Goal: Task Accomplishment & Management: Manage account settings

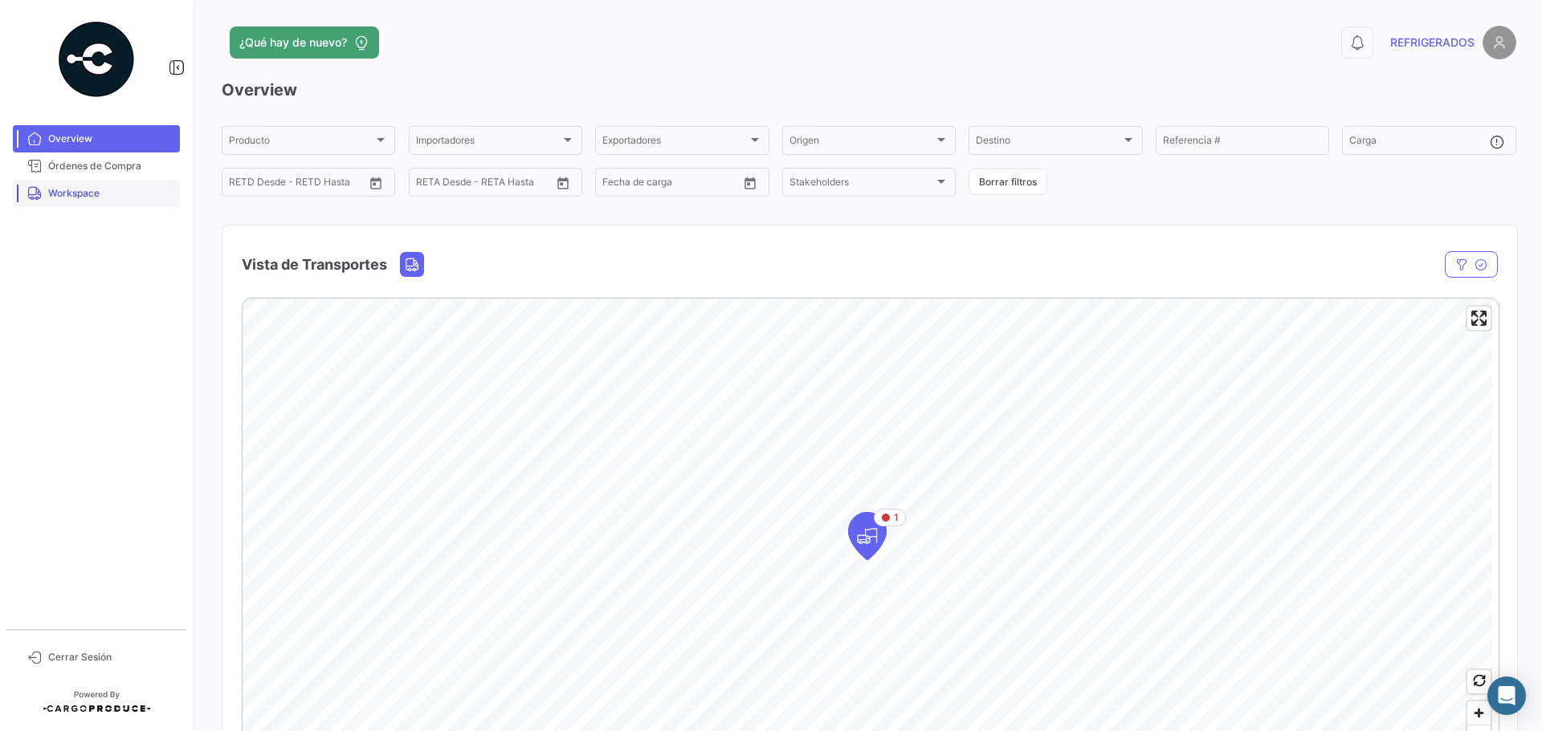
click at [122, 197] on span "Workspace" at bounding box center [110, 193] width 125 height 14
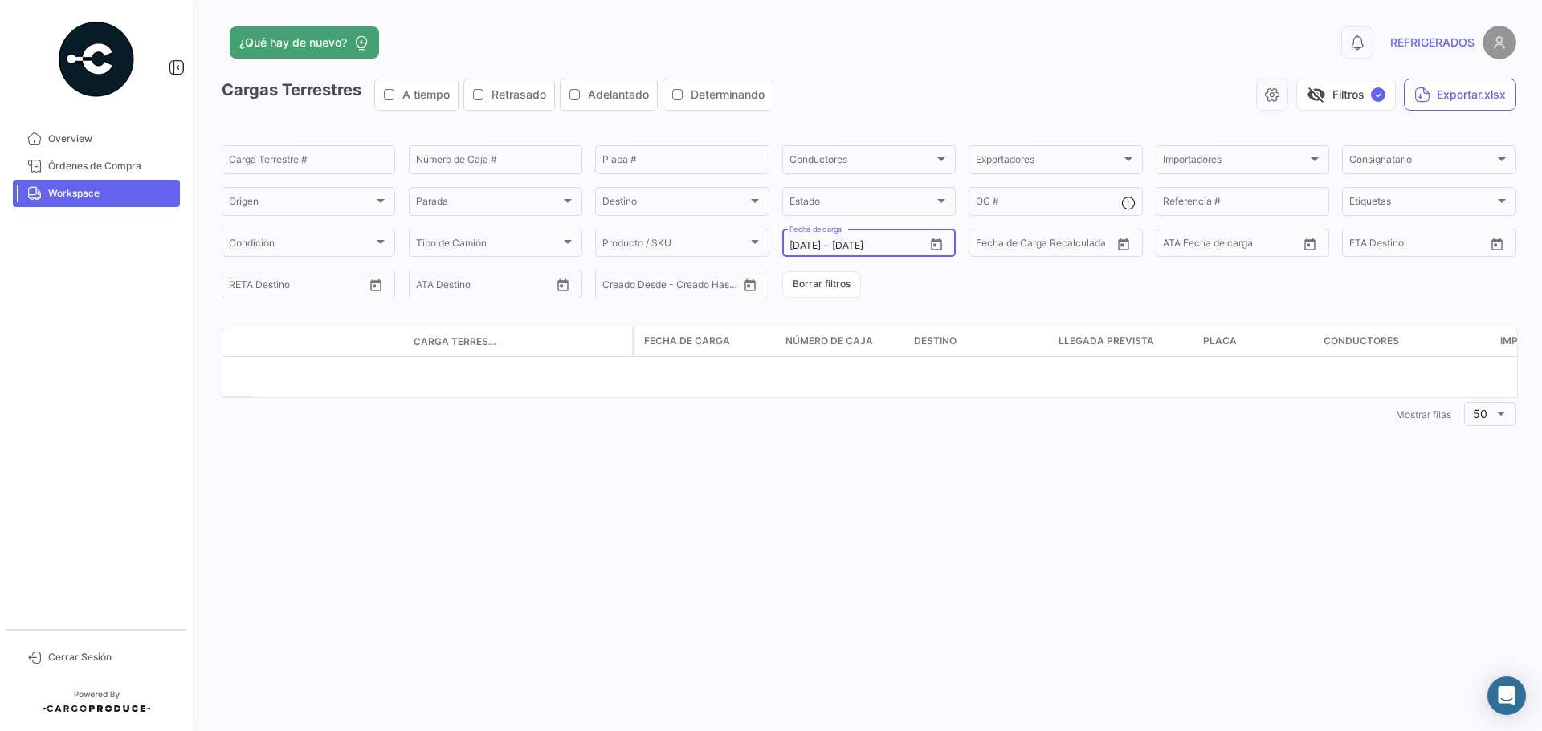
click at [929, 238] on icon "Open calendar" at bounding box center [936, 245] width 14 height 14
click at [890, 438] on div "20" at bounding box center [887, 439] width 26 height 29
type input "[DATE]"
click at [890, 438] on div "20" at bounding box center [887, 439] width 26 height 29
type input "[DATE]"
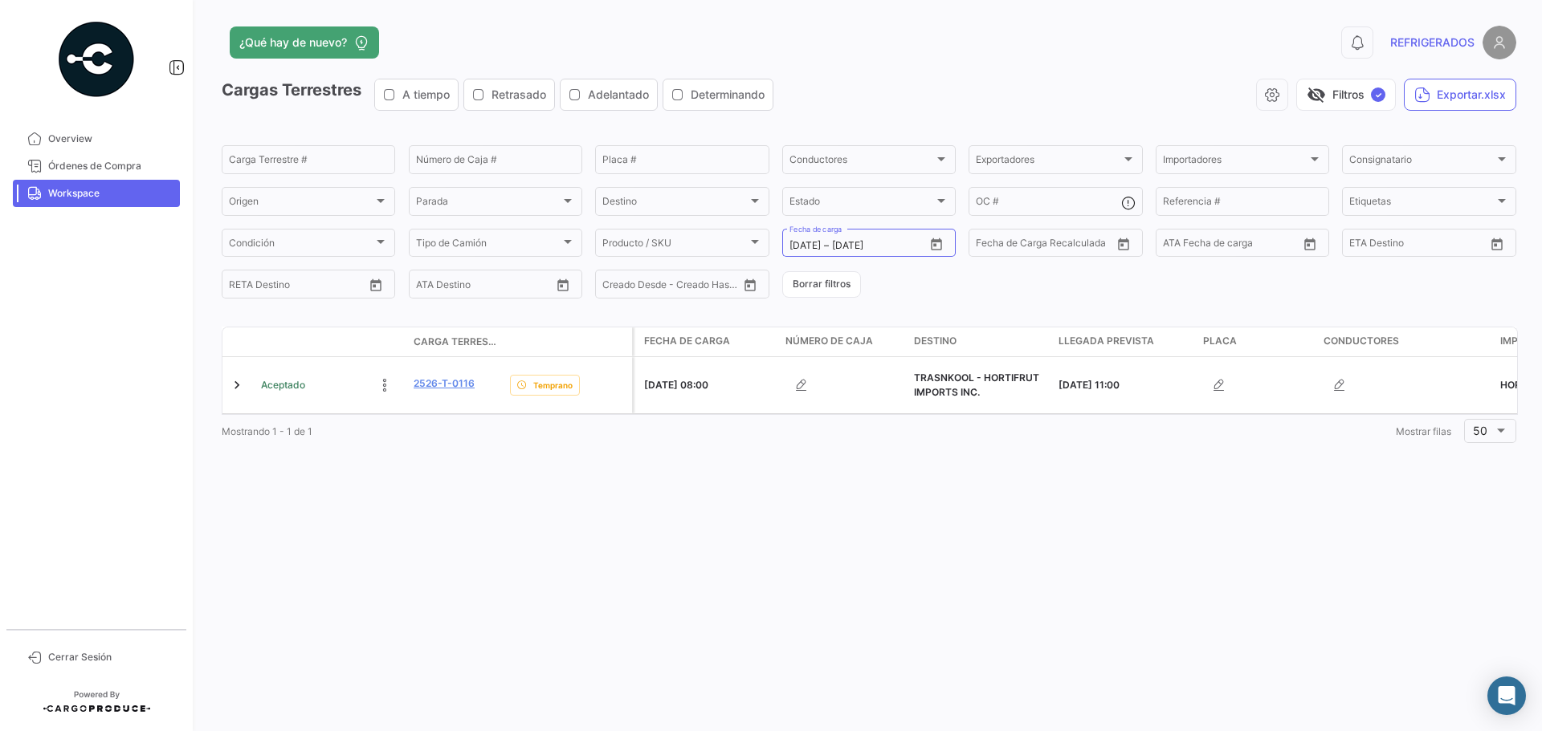
drag, startPoint x: 1485, startPoint y: 0, endPoint x: 1086, endPoint y: 59, distance: 403.5
click at [1086, 59] on app-header "¿Qué hay de nuevo? 0 REFRIGERADOS" at bounding box center [869, 52] width 1294 height 53
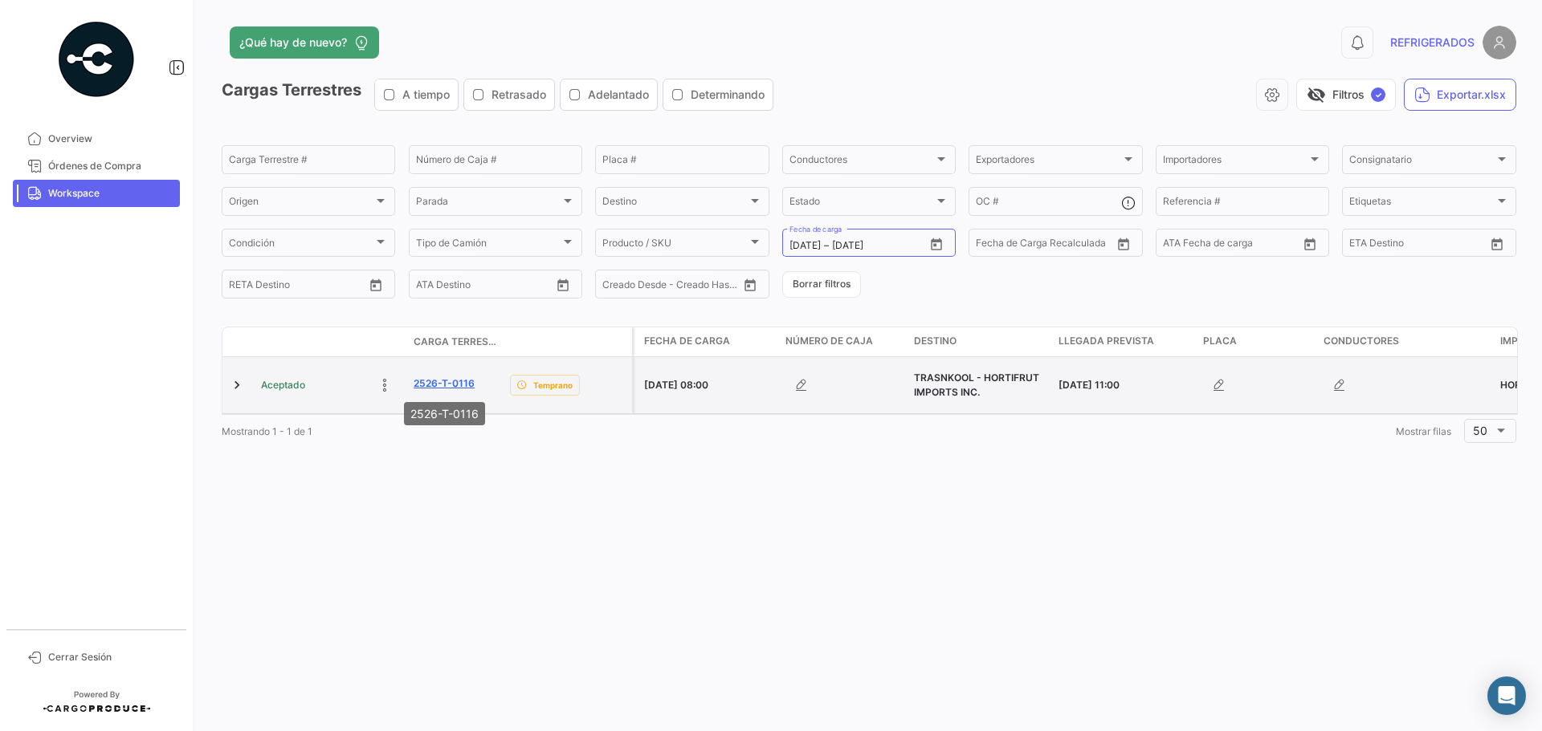
click at [450, 385] on link "2526-T-0116" at bounding box center [444, 384] width 61 height 14
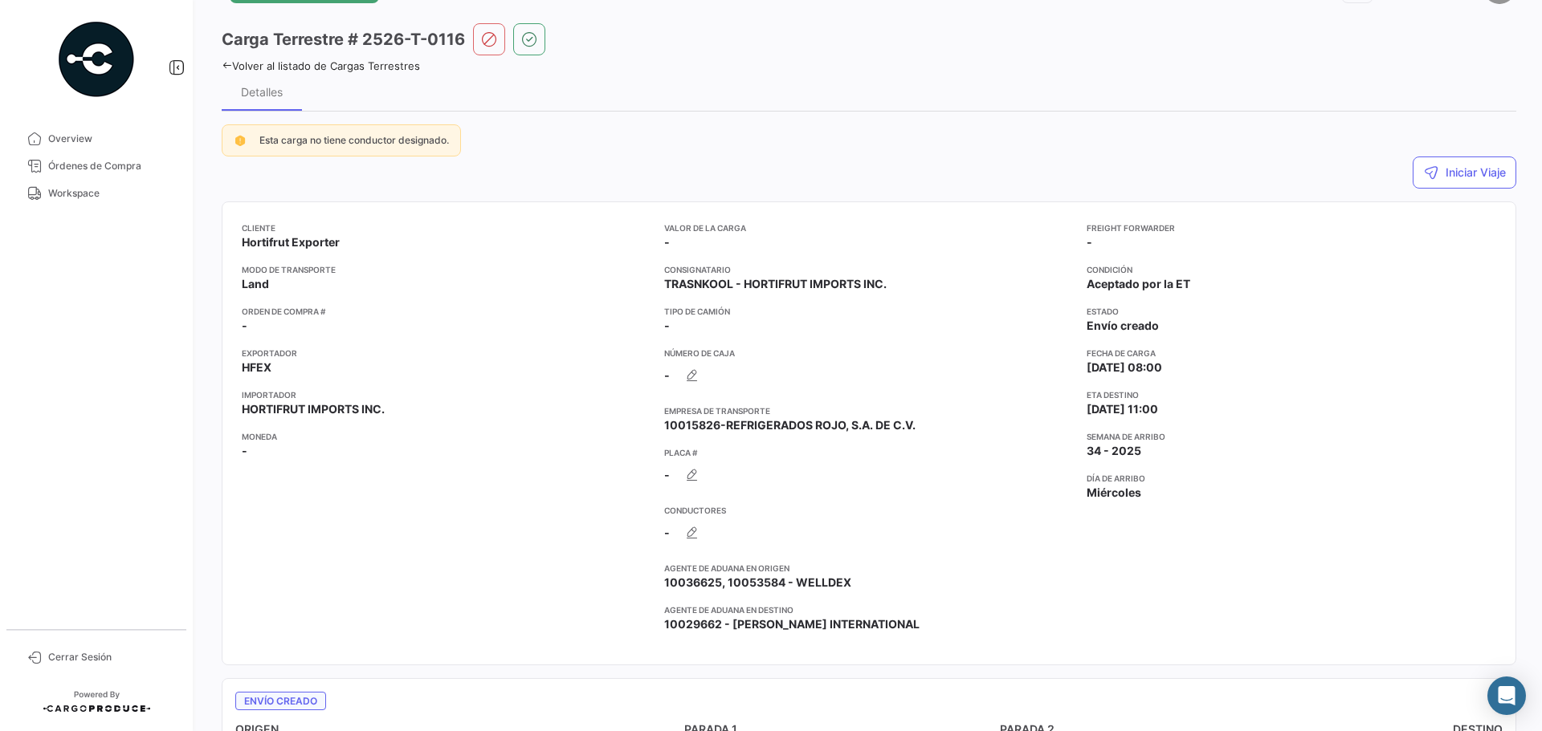
scroll to position [80, 0]
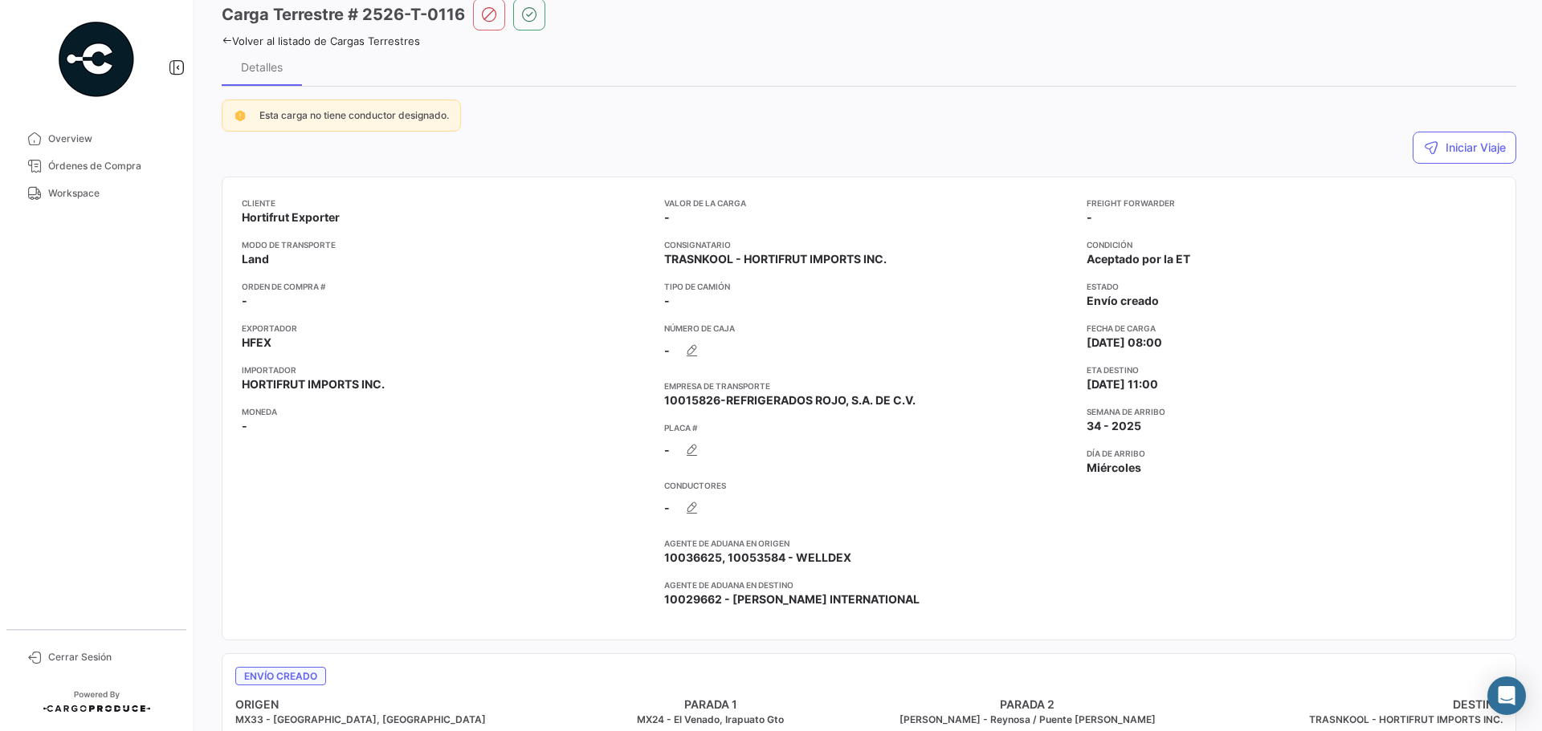
click at [387, 44] on link "Volver al listado de Cargas Terrestres" at bounding box center [321, 41] width 198 height 13
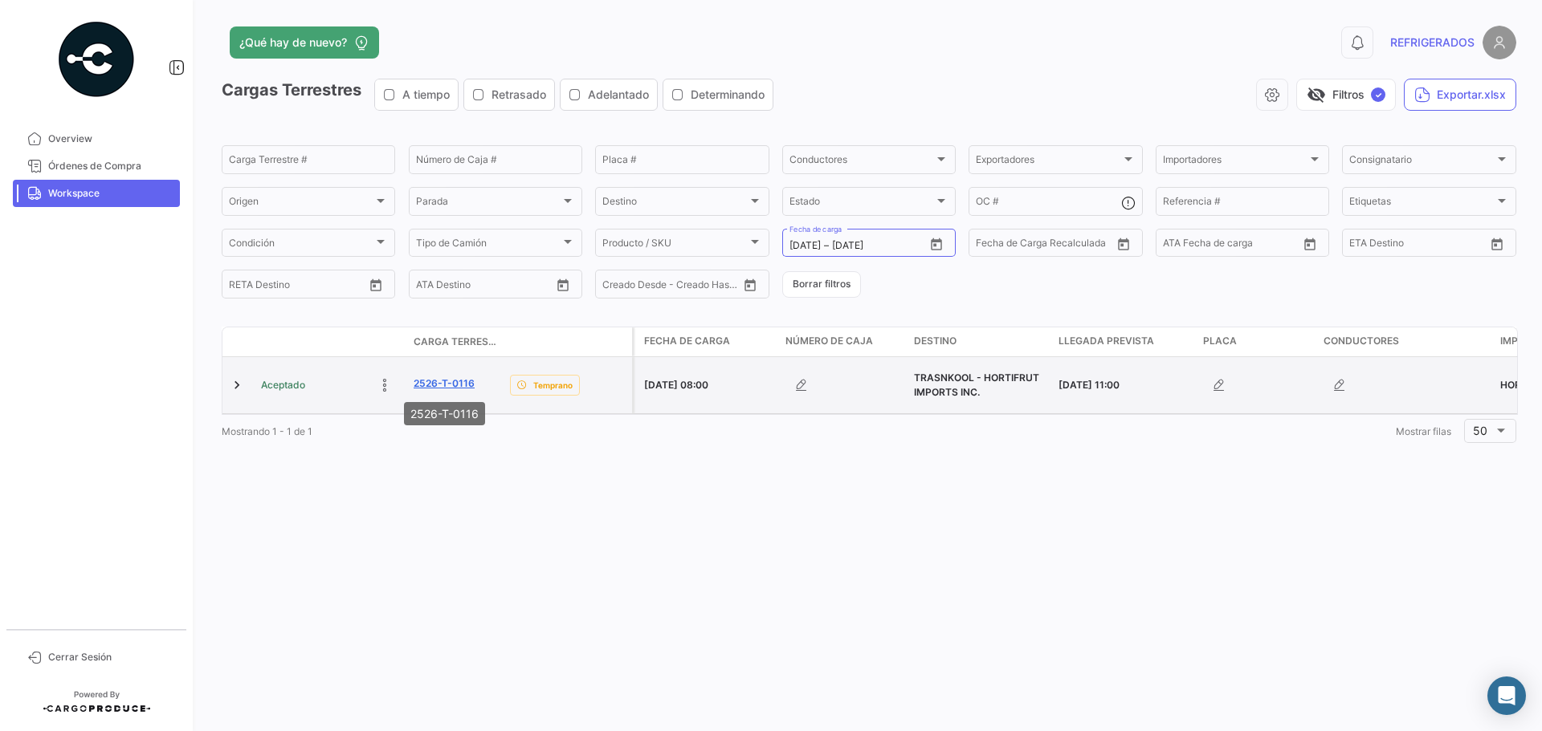
click at [454, 384] on link "2526-T-0116" at bounding box center [444, 384] width 61 height 14
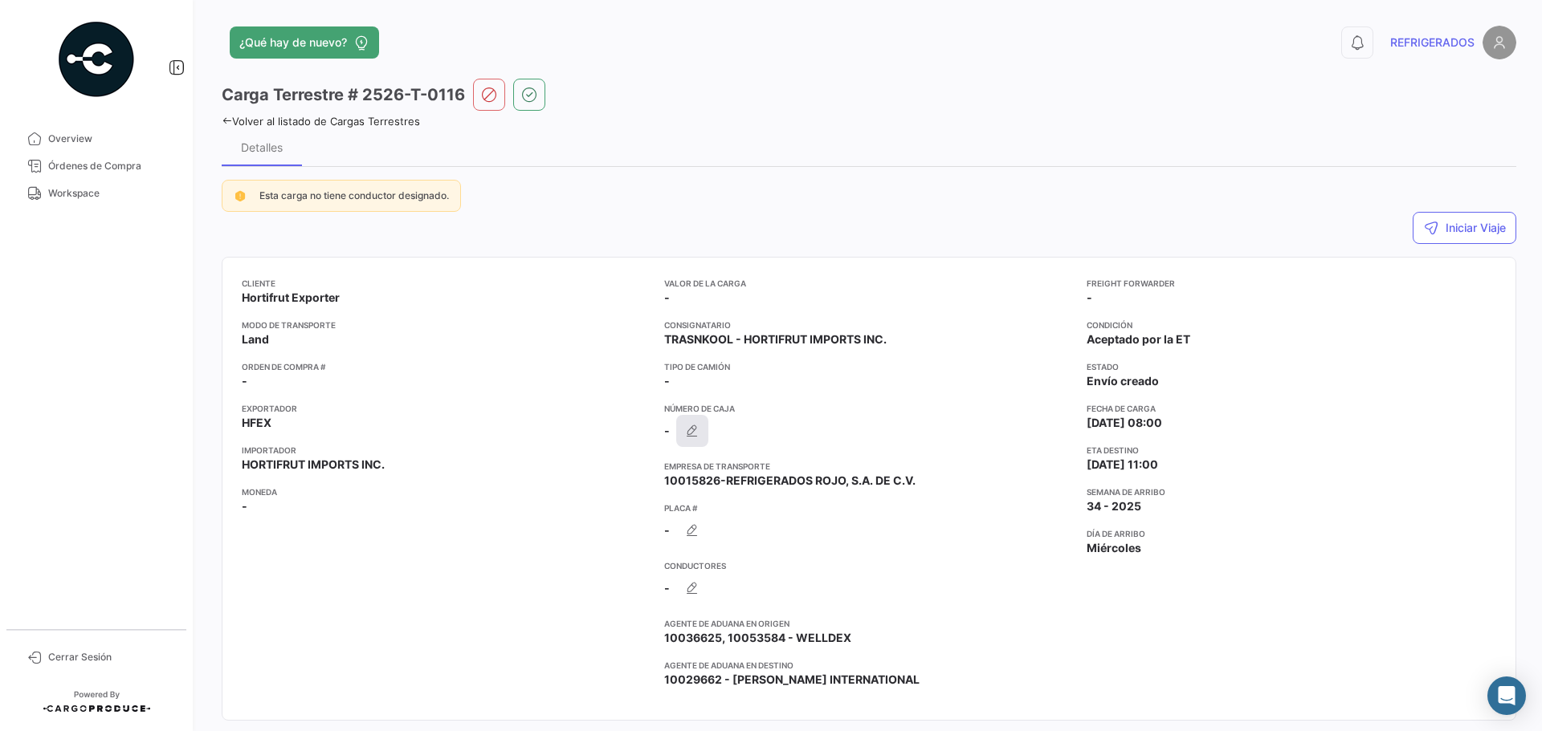
click at [691, 432] on icon "button" at bounding box center [692, 431] width 16 height 16
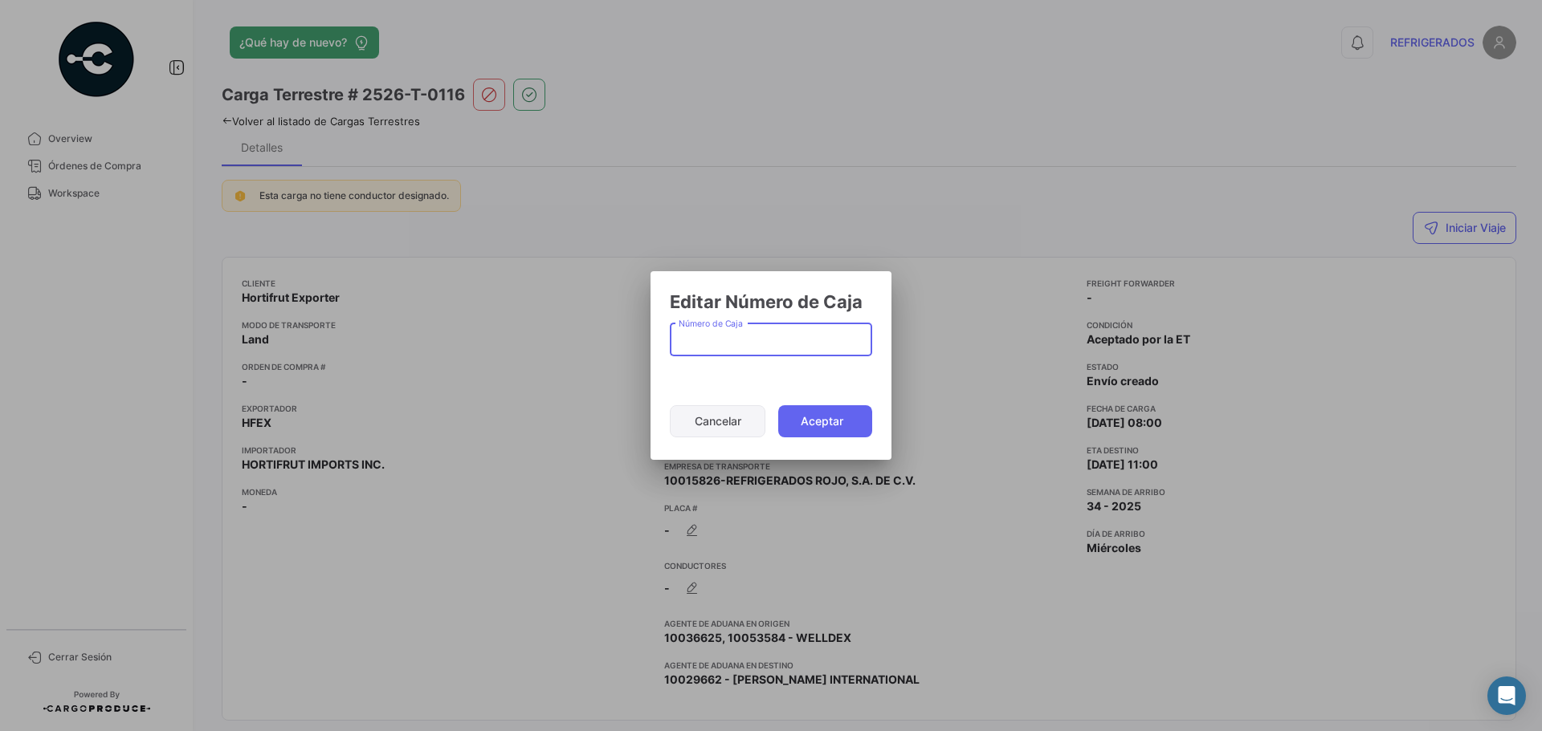
click at [707, 415] on button "Cancelar" at bounding box center [718, 421] width 96 height 32
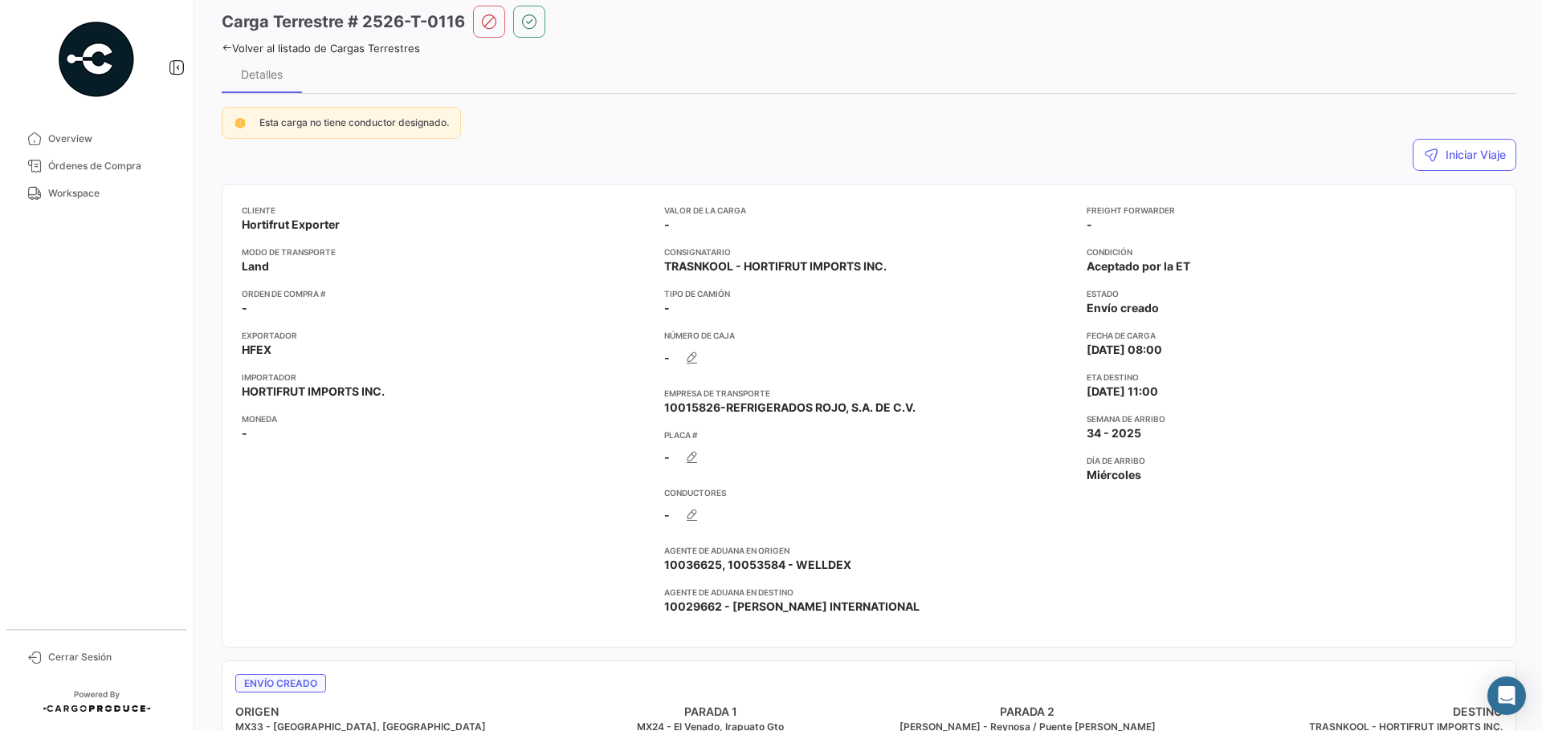
scroll to position [161, 0]
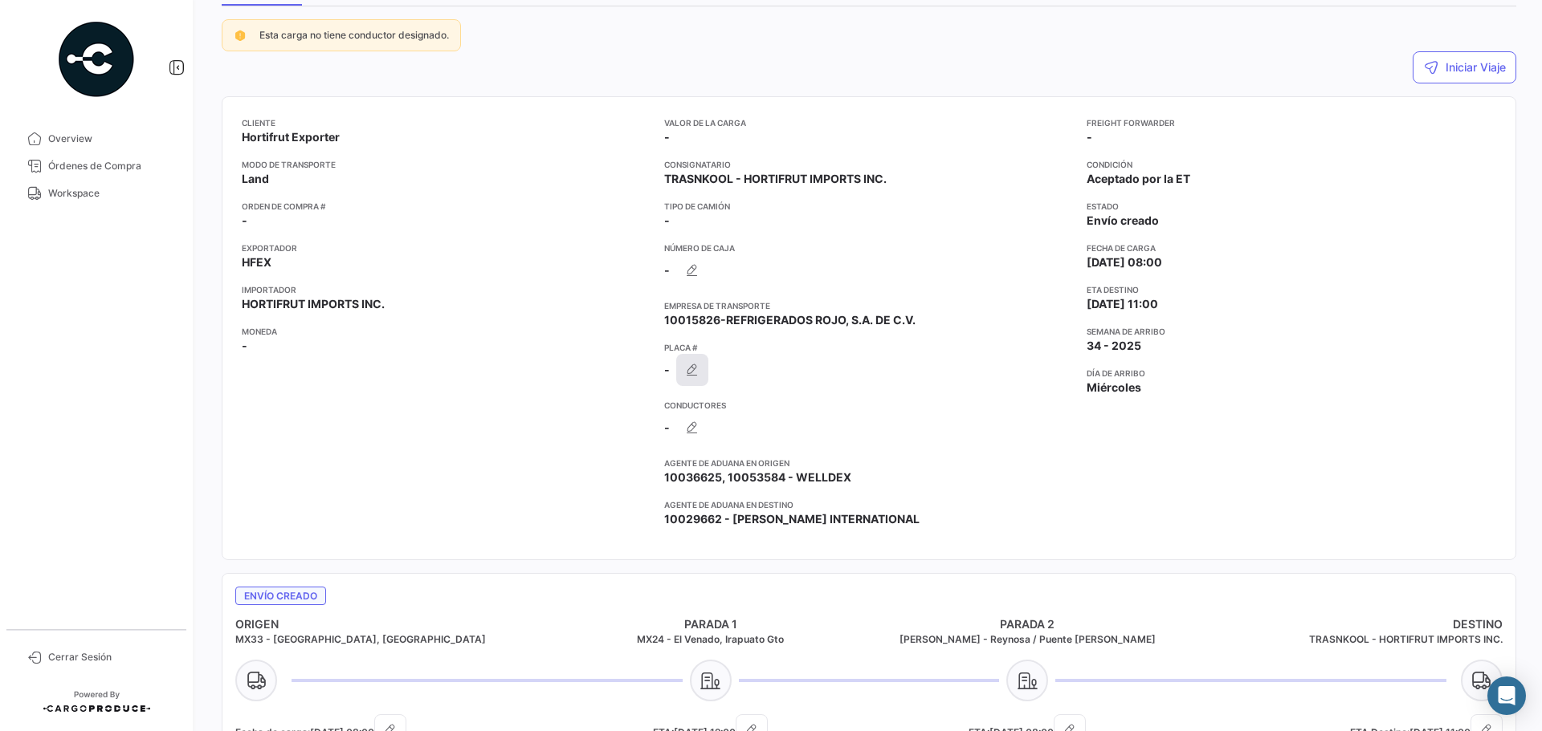
click at [692, 370] on icon "button" at bounding box center [692, 370] width 16 height 16
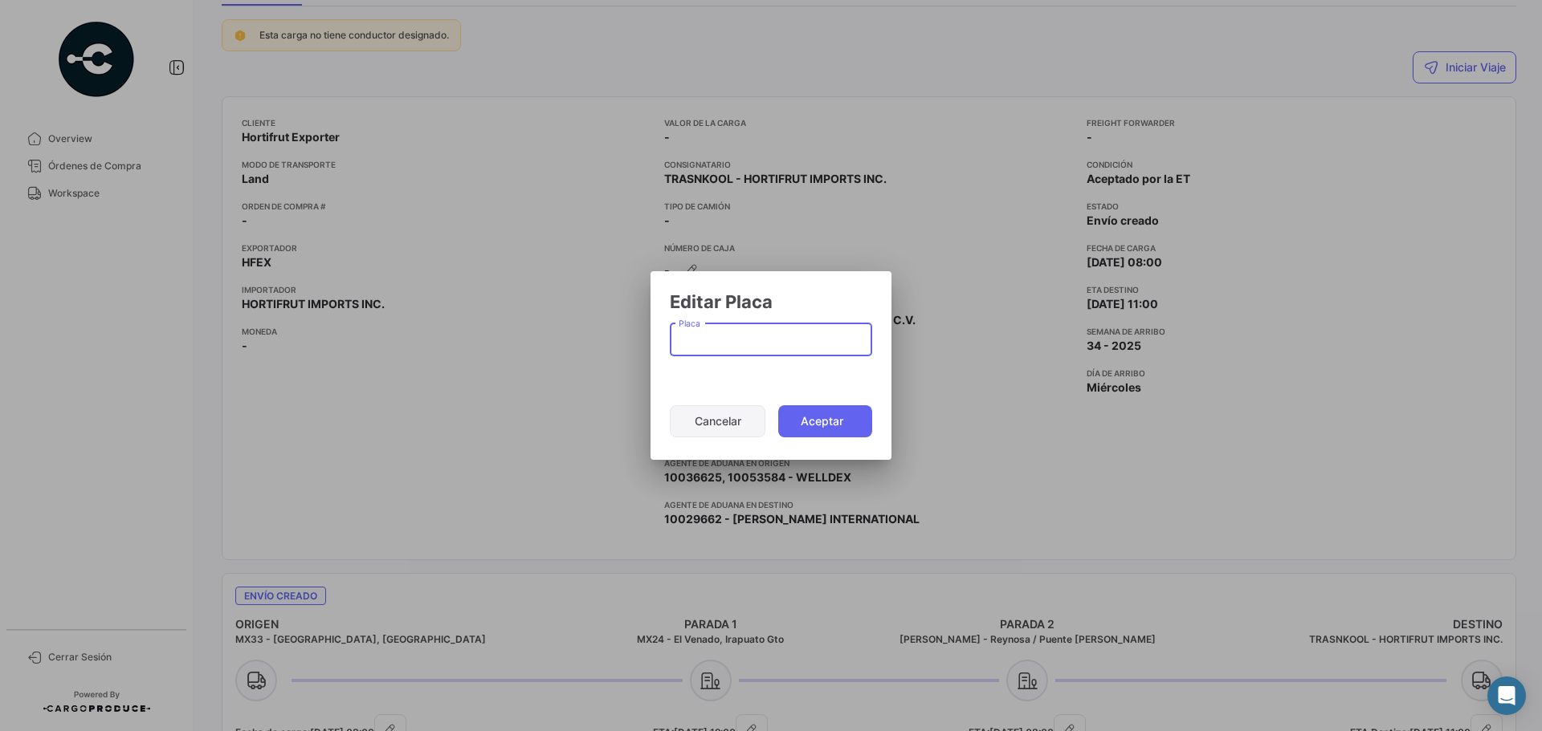
click at [700, 420] on button "Cancelar" at bounding box center [718, 421] width 96 height 32
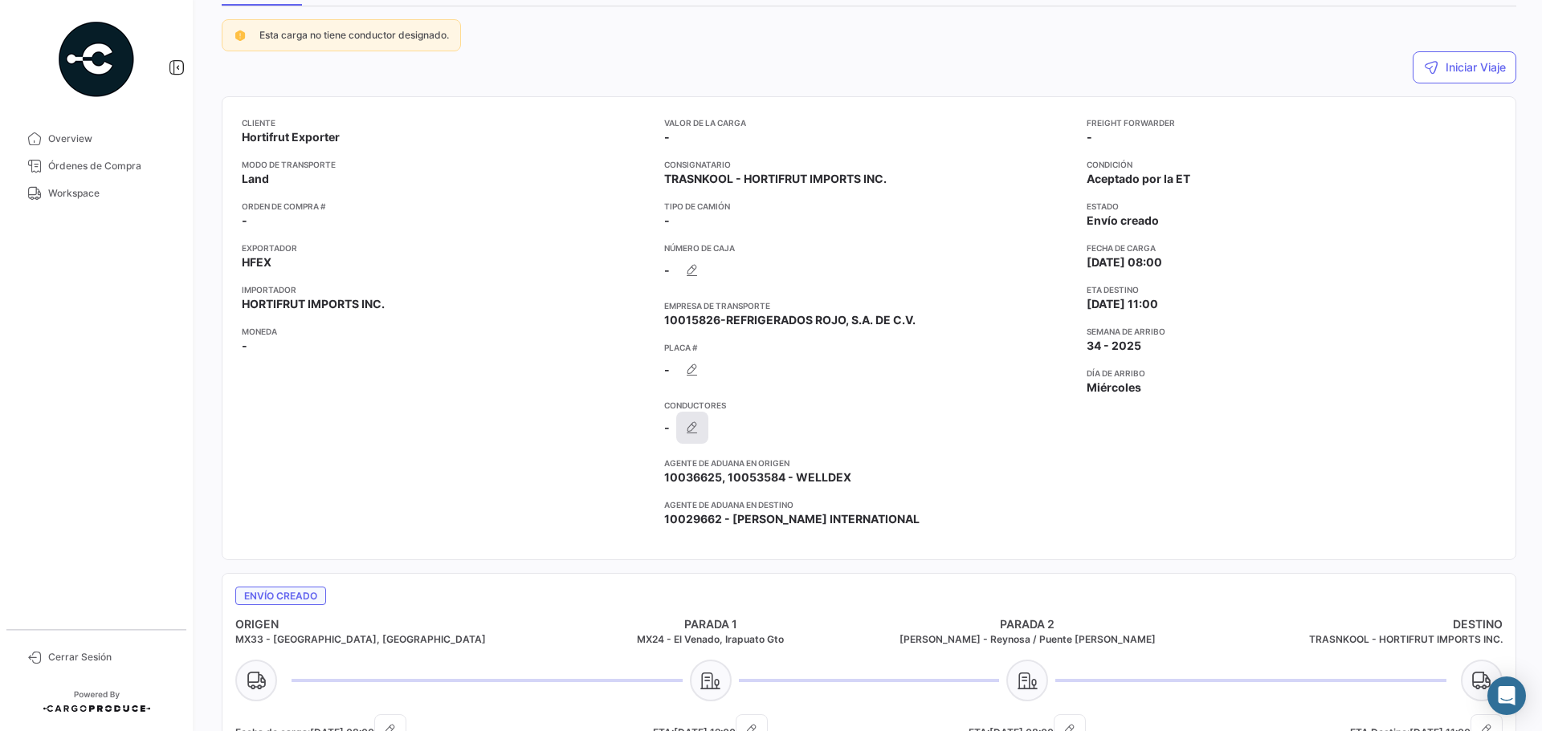
click at [694, 430] on icon "button" at bounding box center [692, 428] width 16 height 16
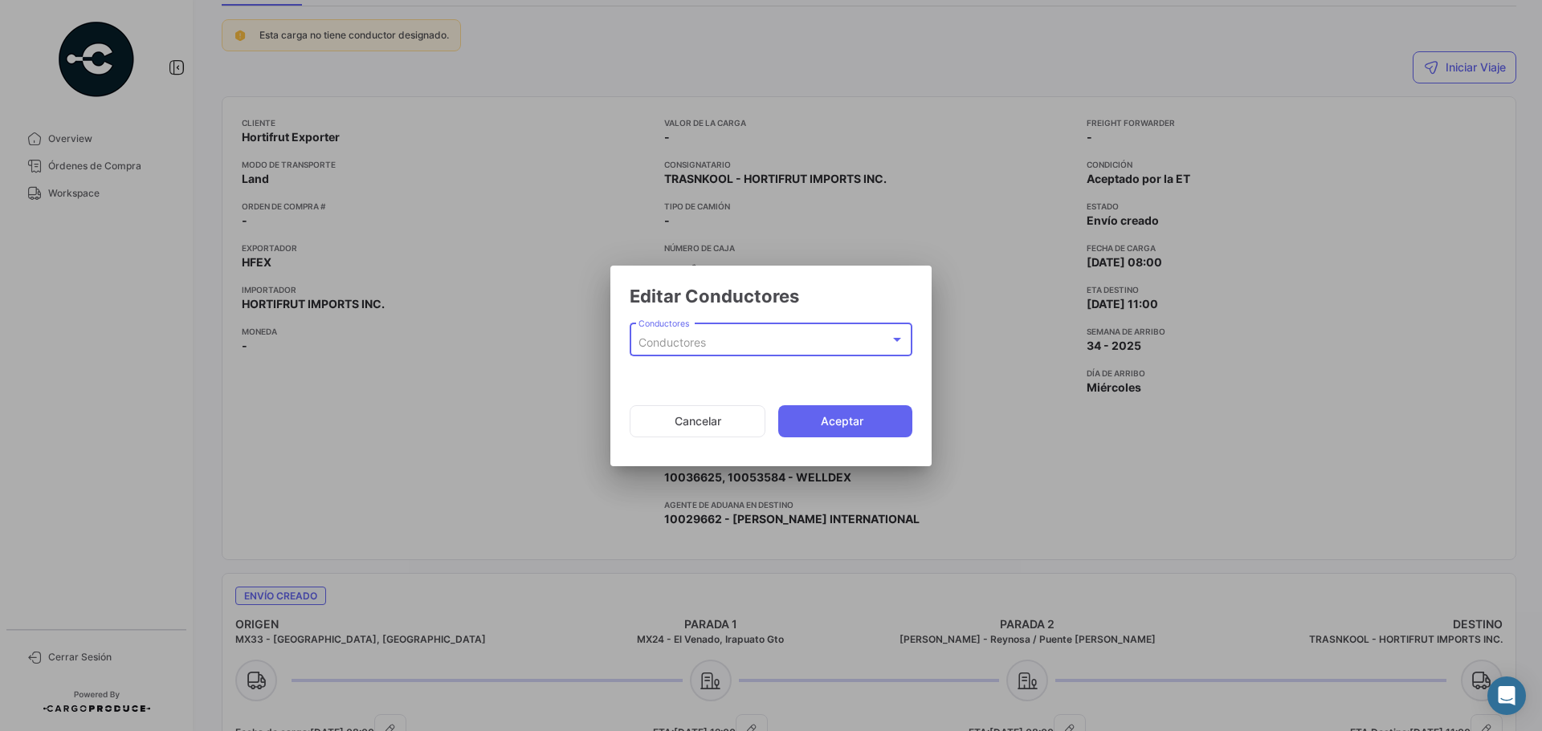
click at [891, 344] on div at bounding box center [897, 339] width 14 height 13
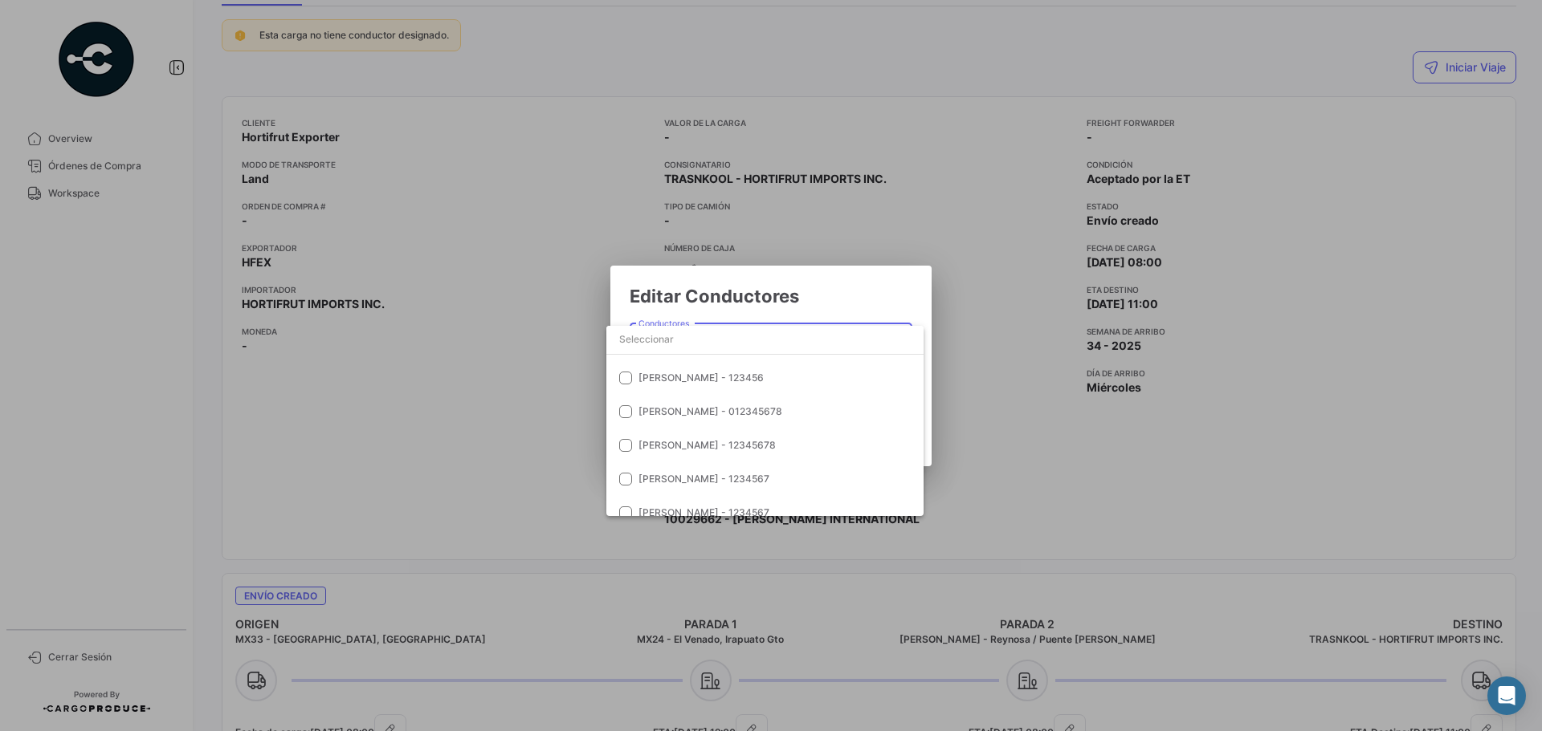
scroll to position [1204, 0]
click at [691, 342] on input "dropdown search" at bounding box center [764, 339] width 317 height 29
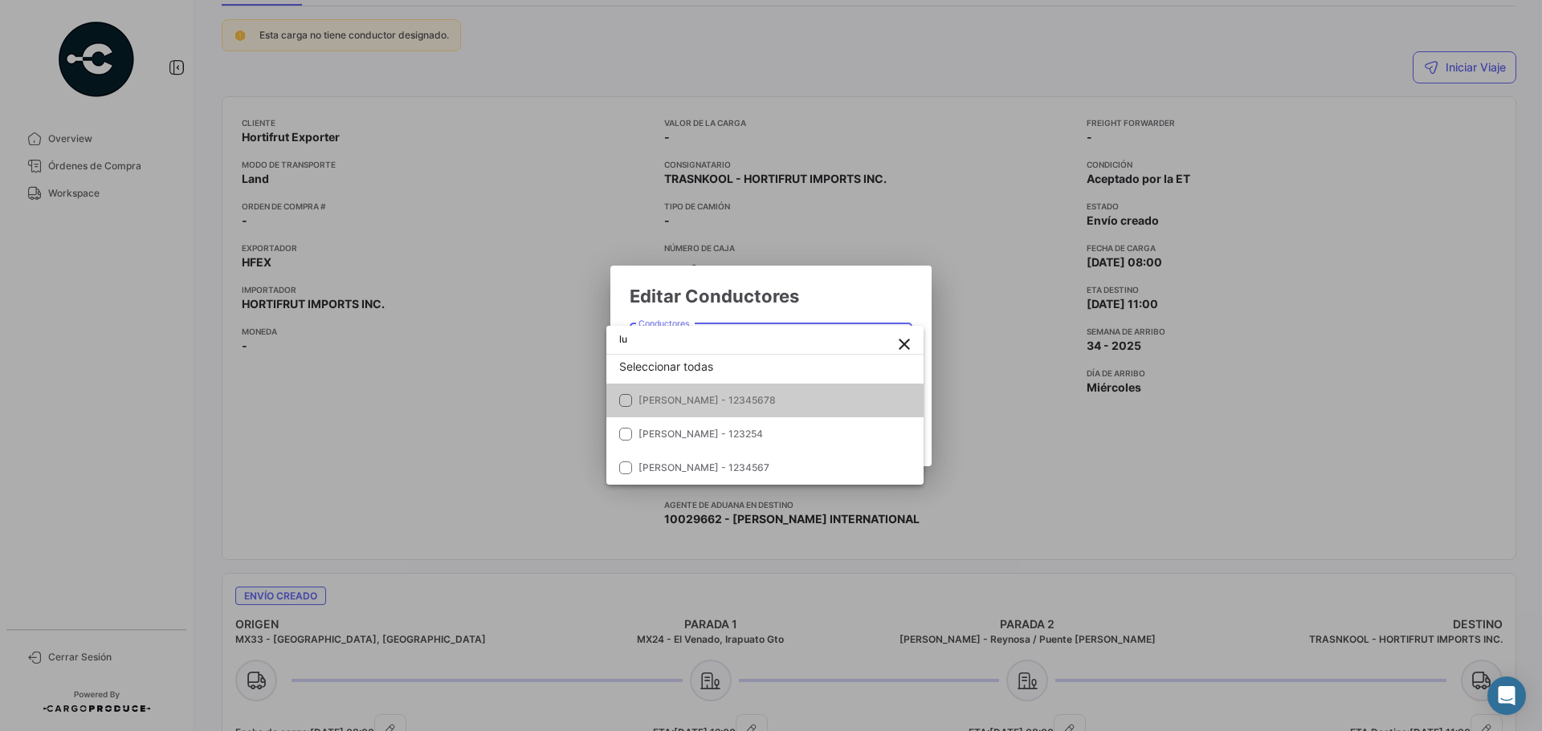
scroll to position [10, 0]
type input "[PERSON_NAME]"
click at [691, 342] on input "[PERSON_NAME]" at bounding box center [764, 339] width 317 height 29
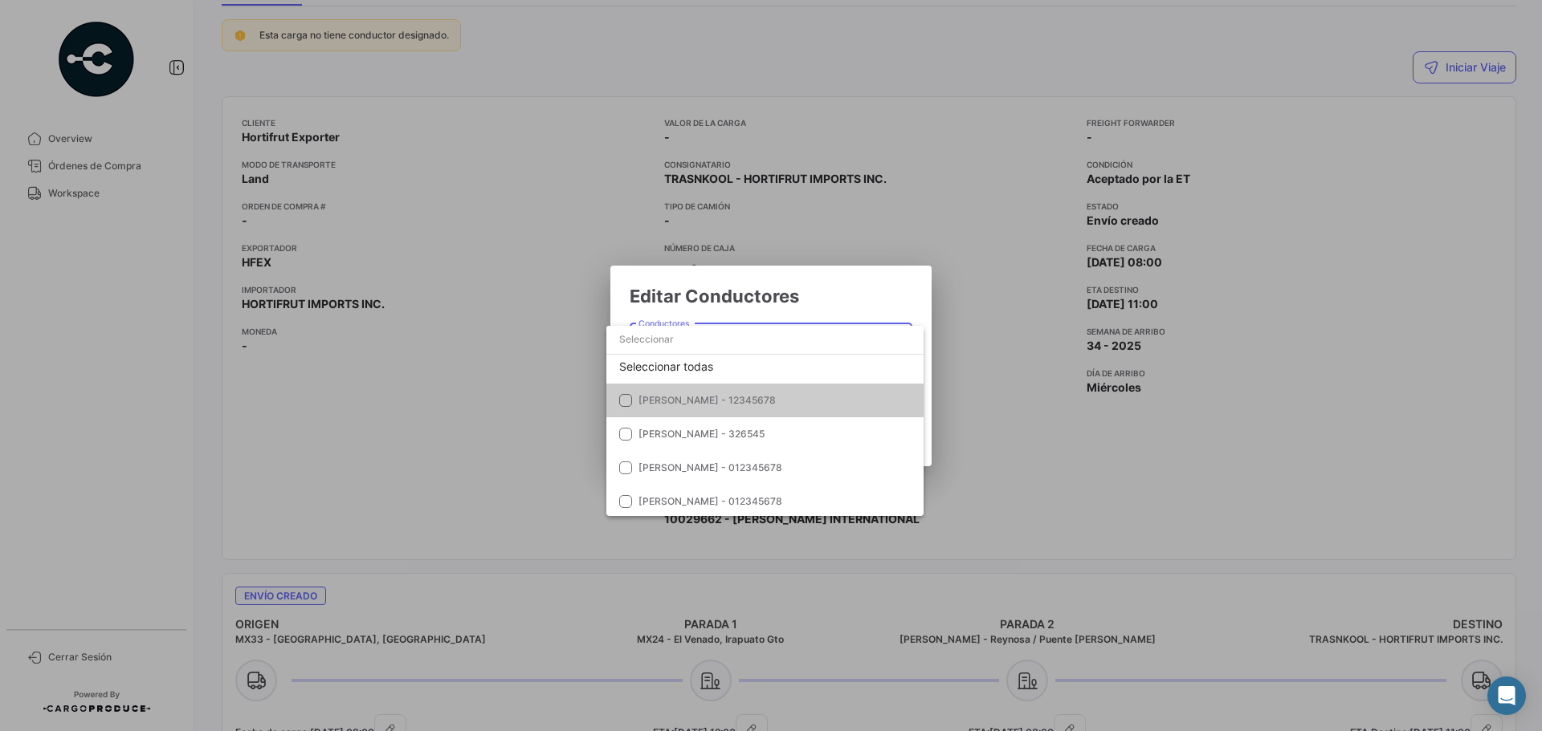
scroll to position [0, 0]
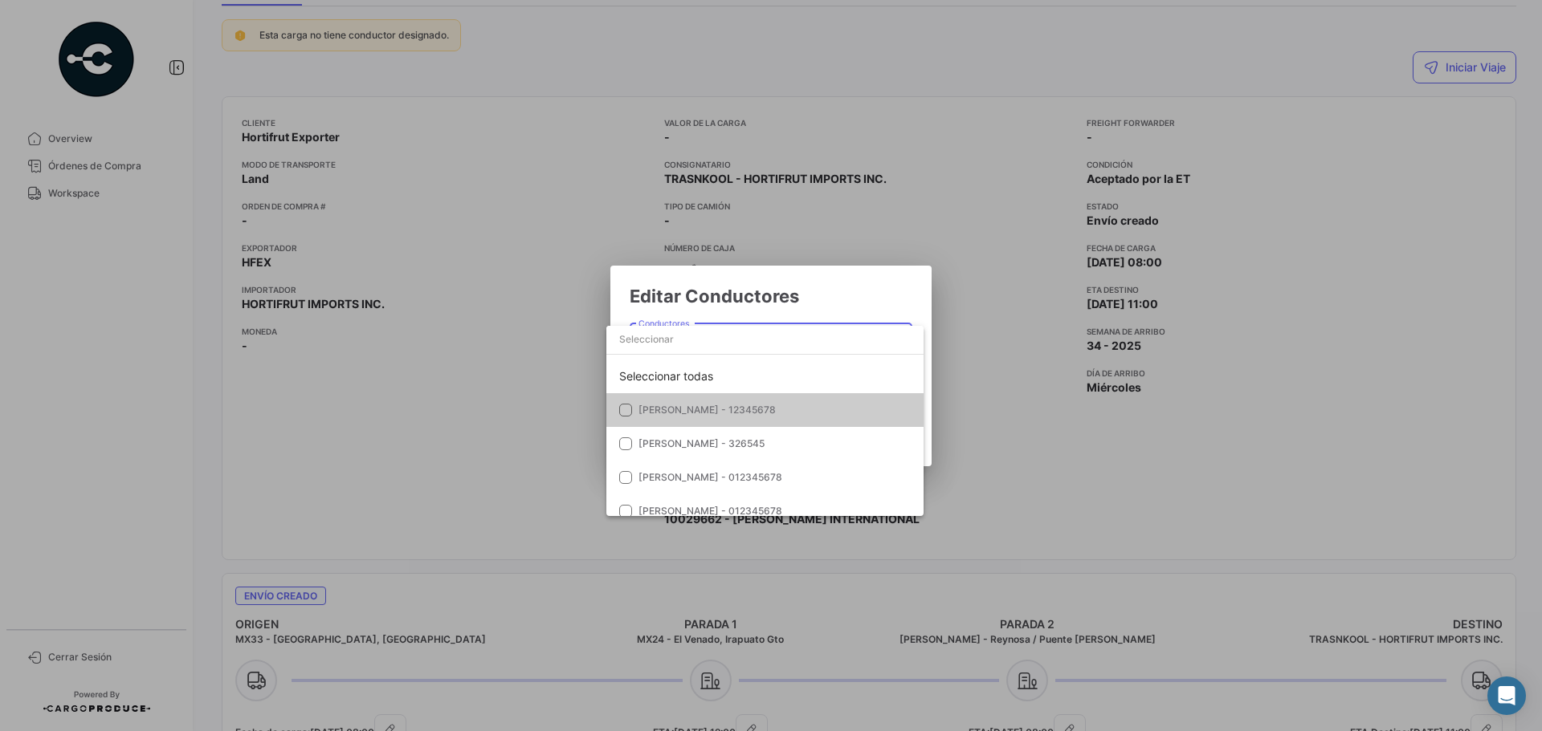
click at [819, 299] on div at bounding box center [771, 365] width 1542 height 731
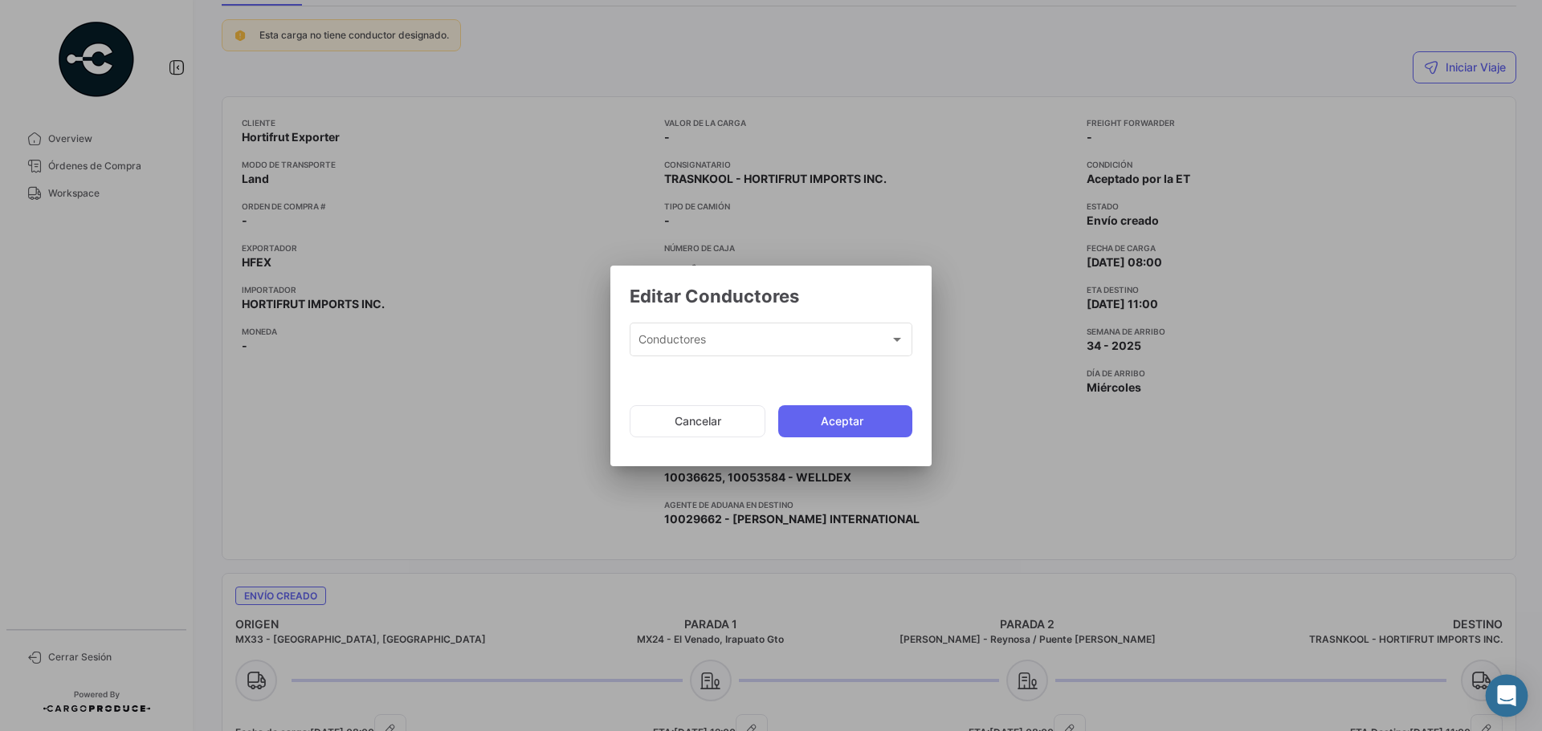
click at [1501, 700] on icon "Abrir Intercom Messenger" at bounding box center [1506, 696] width 21 height 21
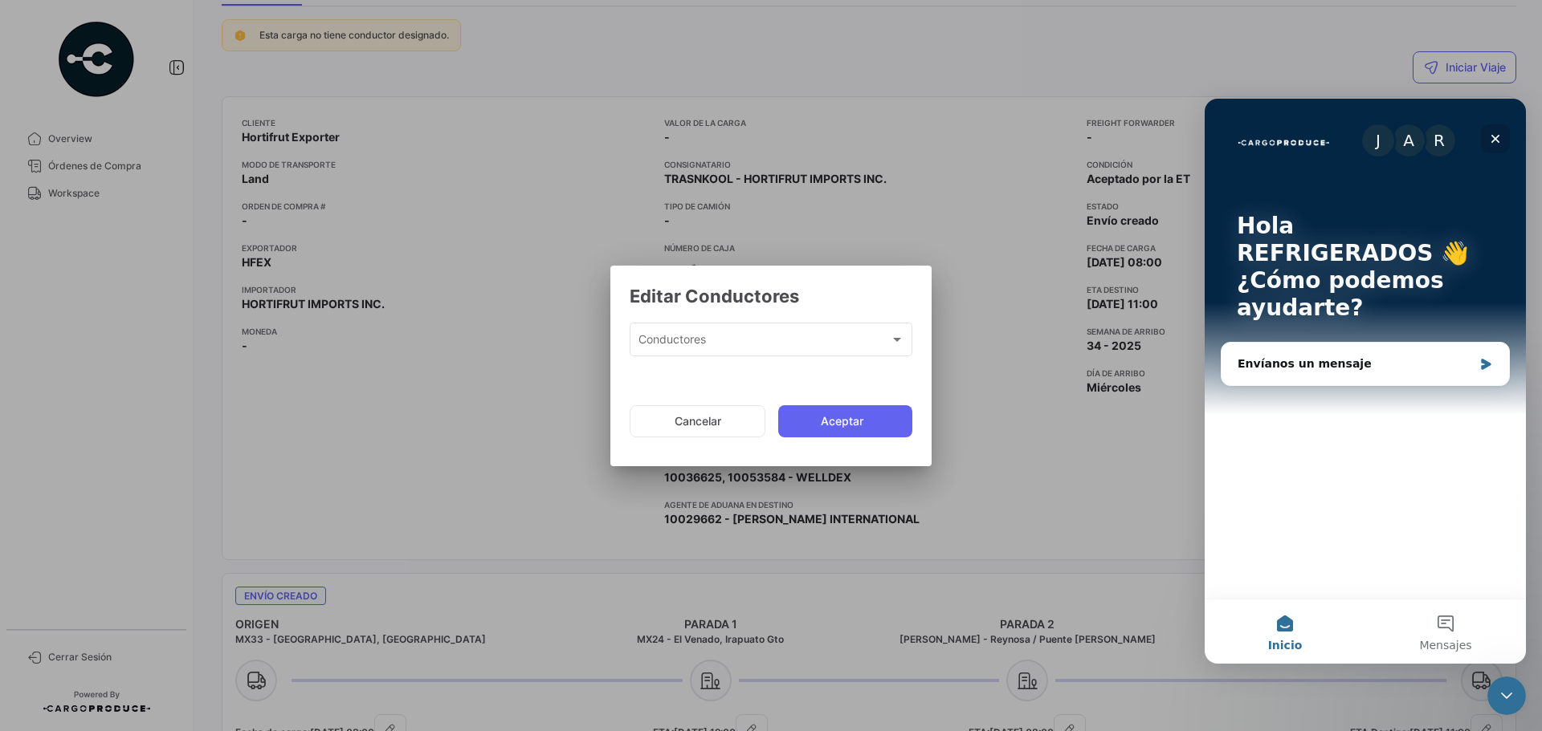
click at [1499, 141] on icon "Cerrar" at bounding box center [1495, 138] width 13 height 13
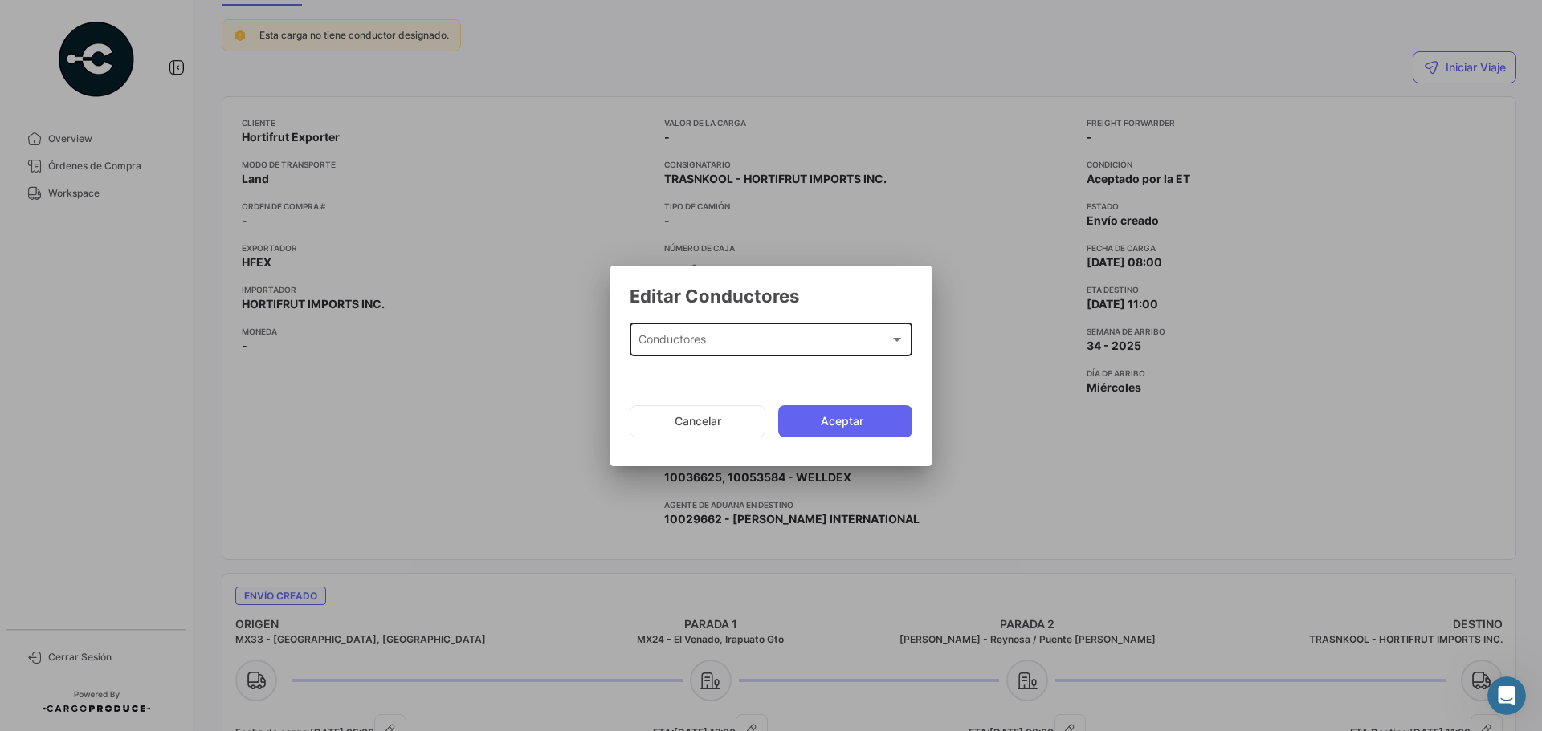
click at [701, 345] on span "Conductores" at bounding box center [763, 343] width 251 height 14
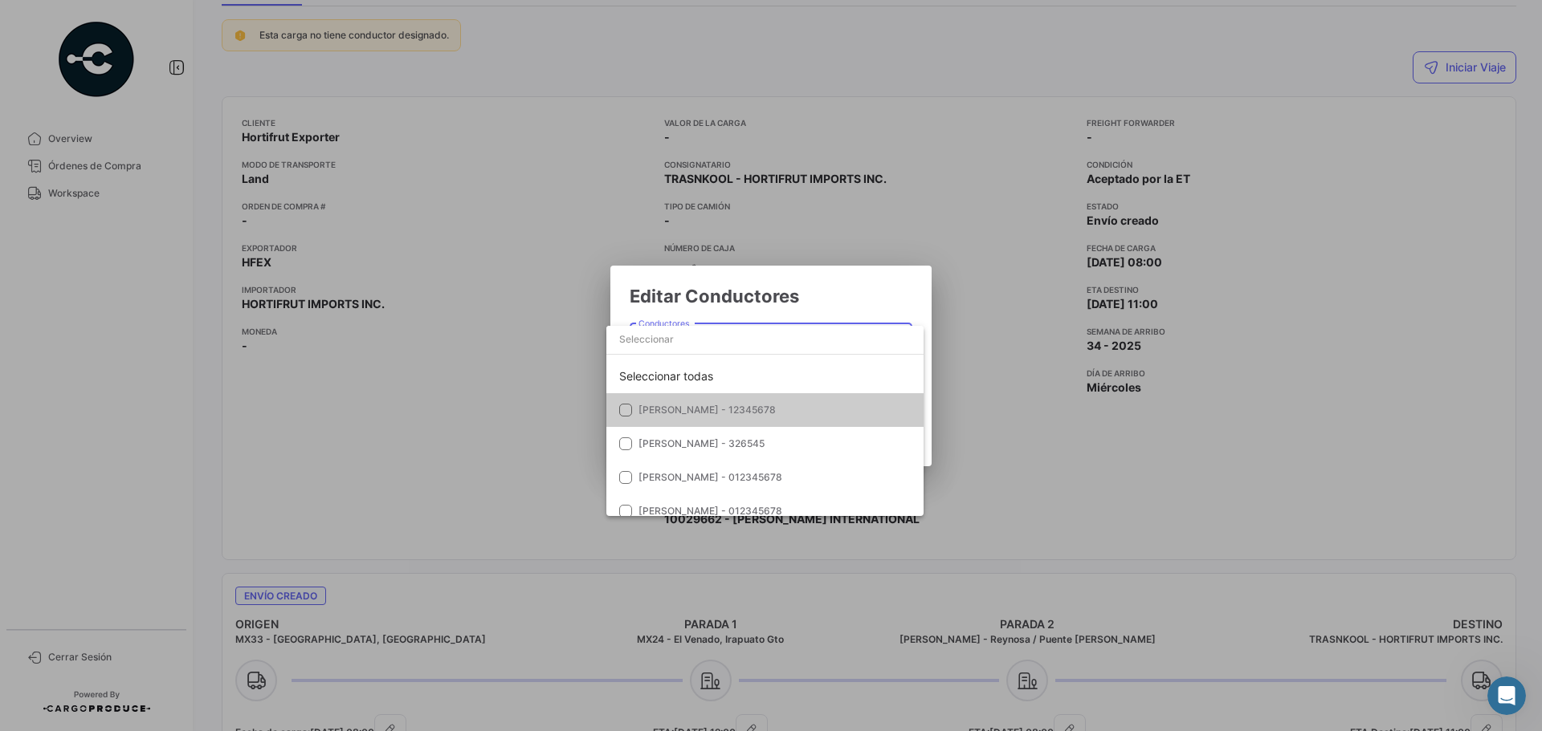
click at [996, 361] on div at bounding box center [771, 365] width 1542 height 731
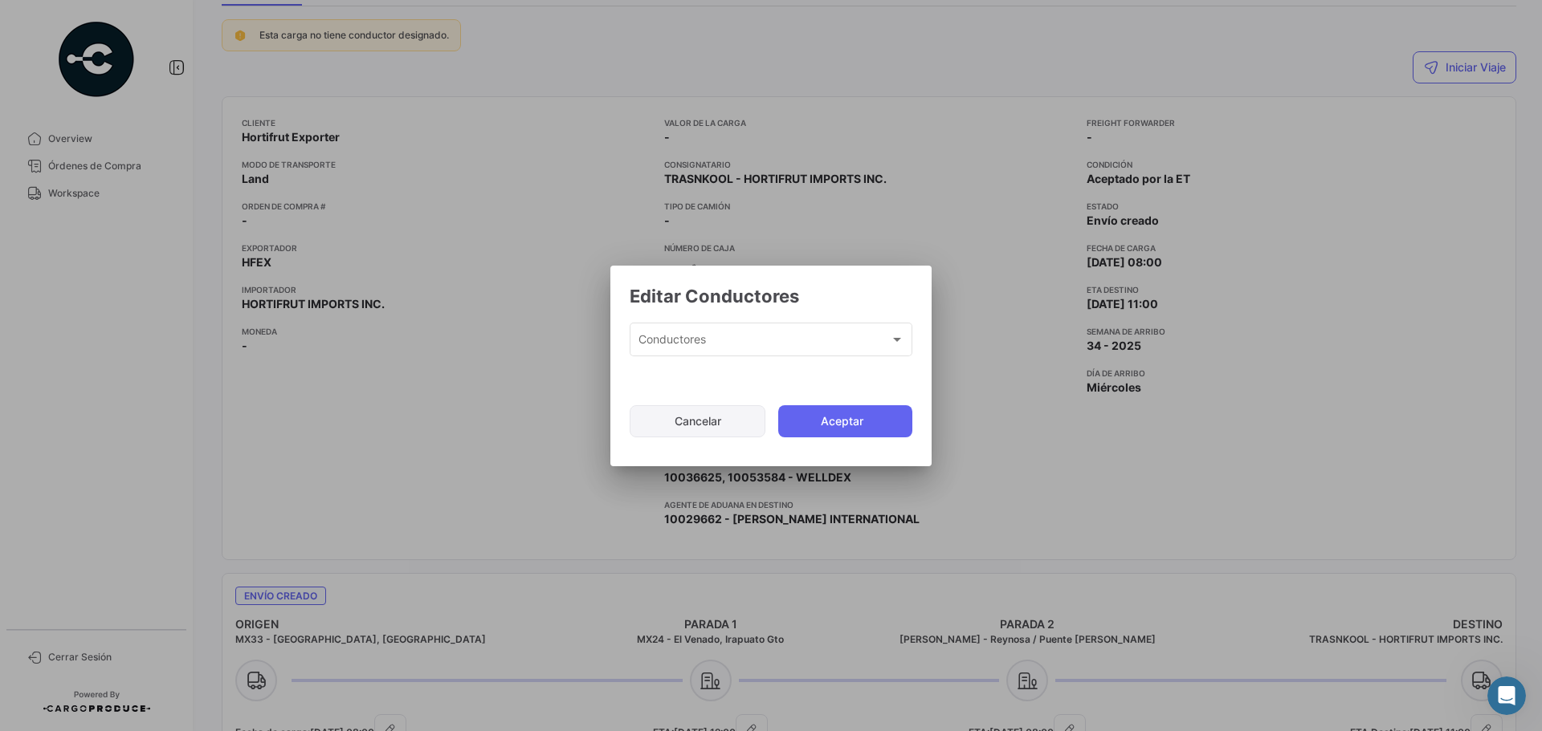
click at [664, 430] on button "Cancelar" at bounding box center [697, 421] width 136 height 32
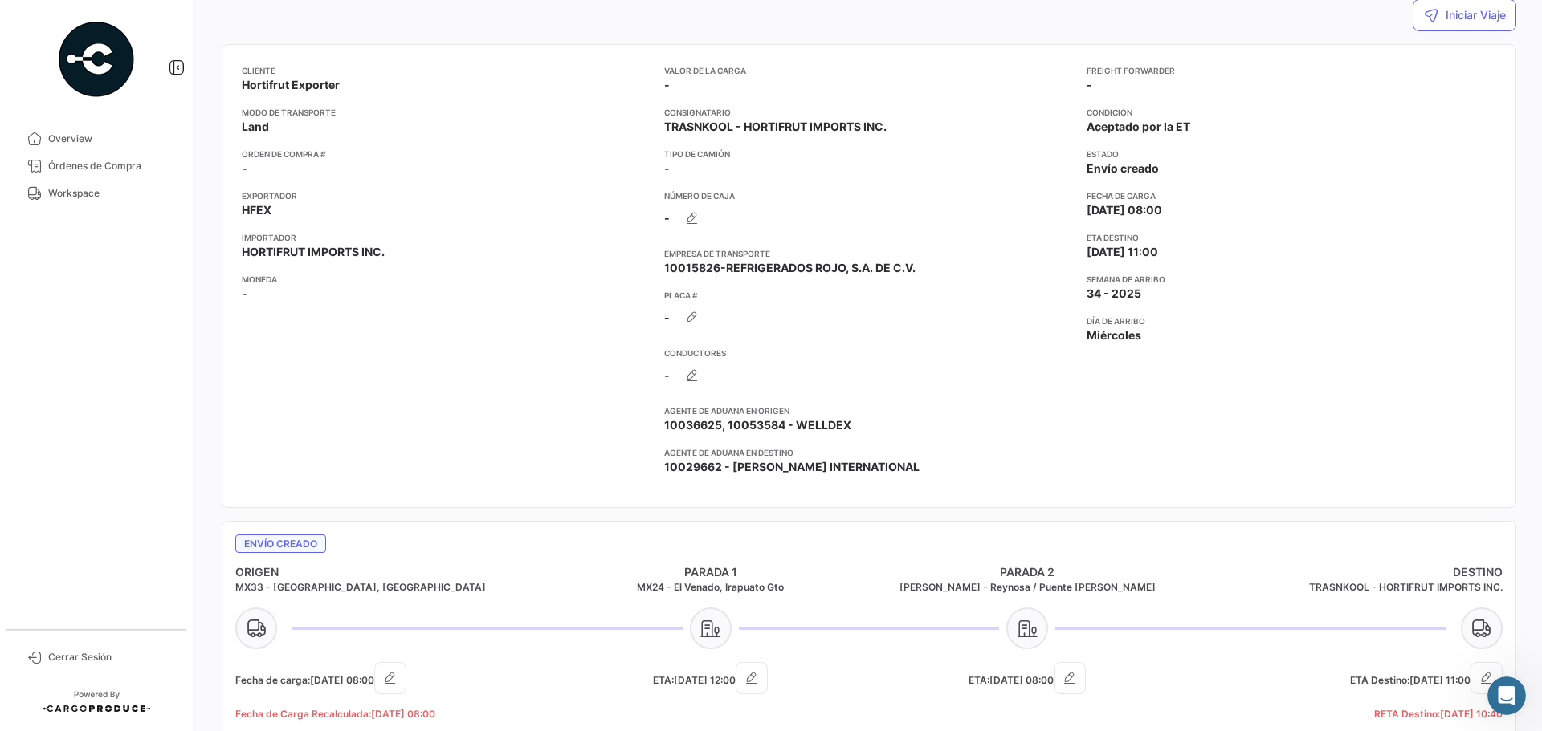
scroll to position [241, 0]
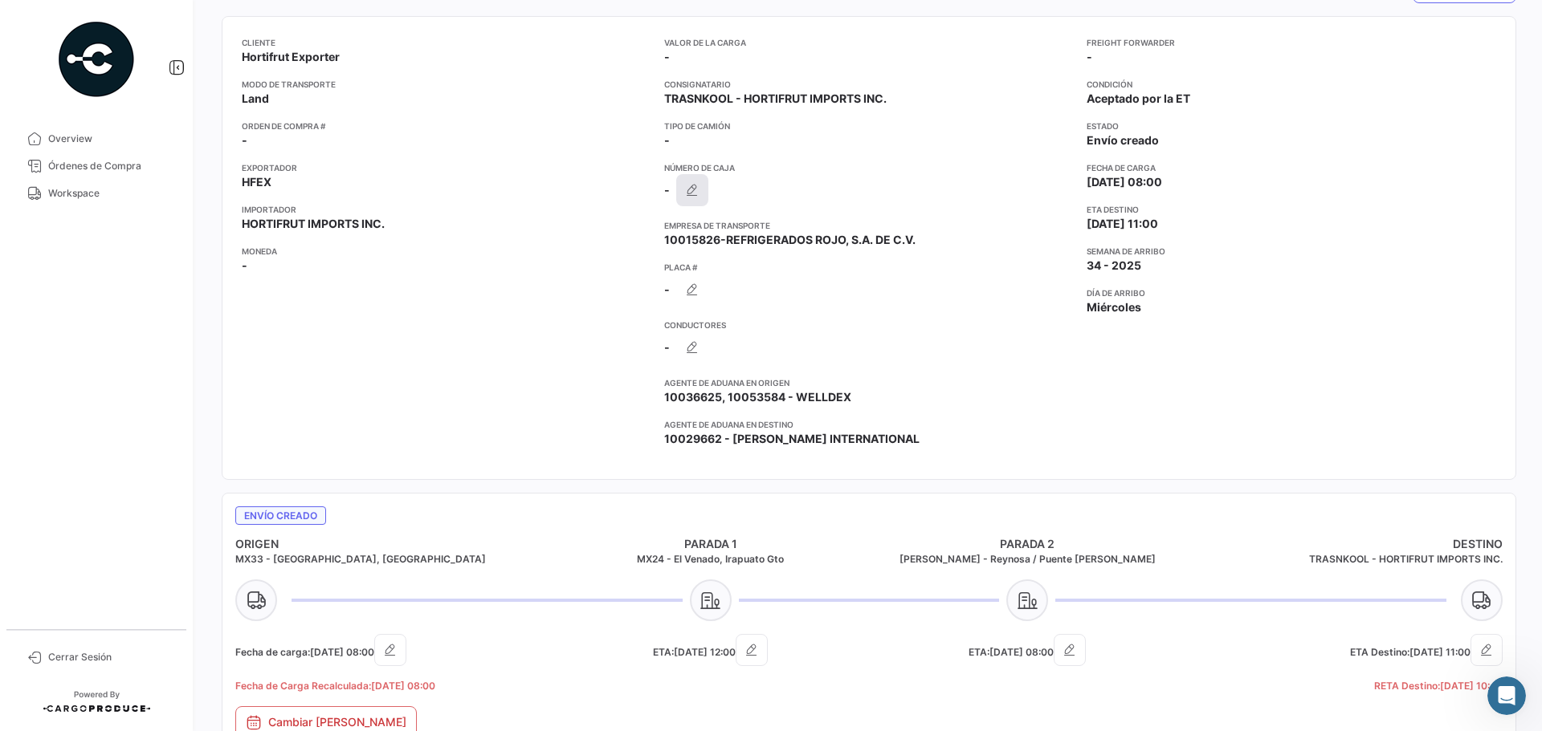
click at [694, 196] on icon "button" at bounding box center [692, 190] width 16 height 16
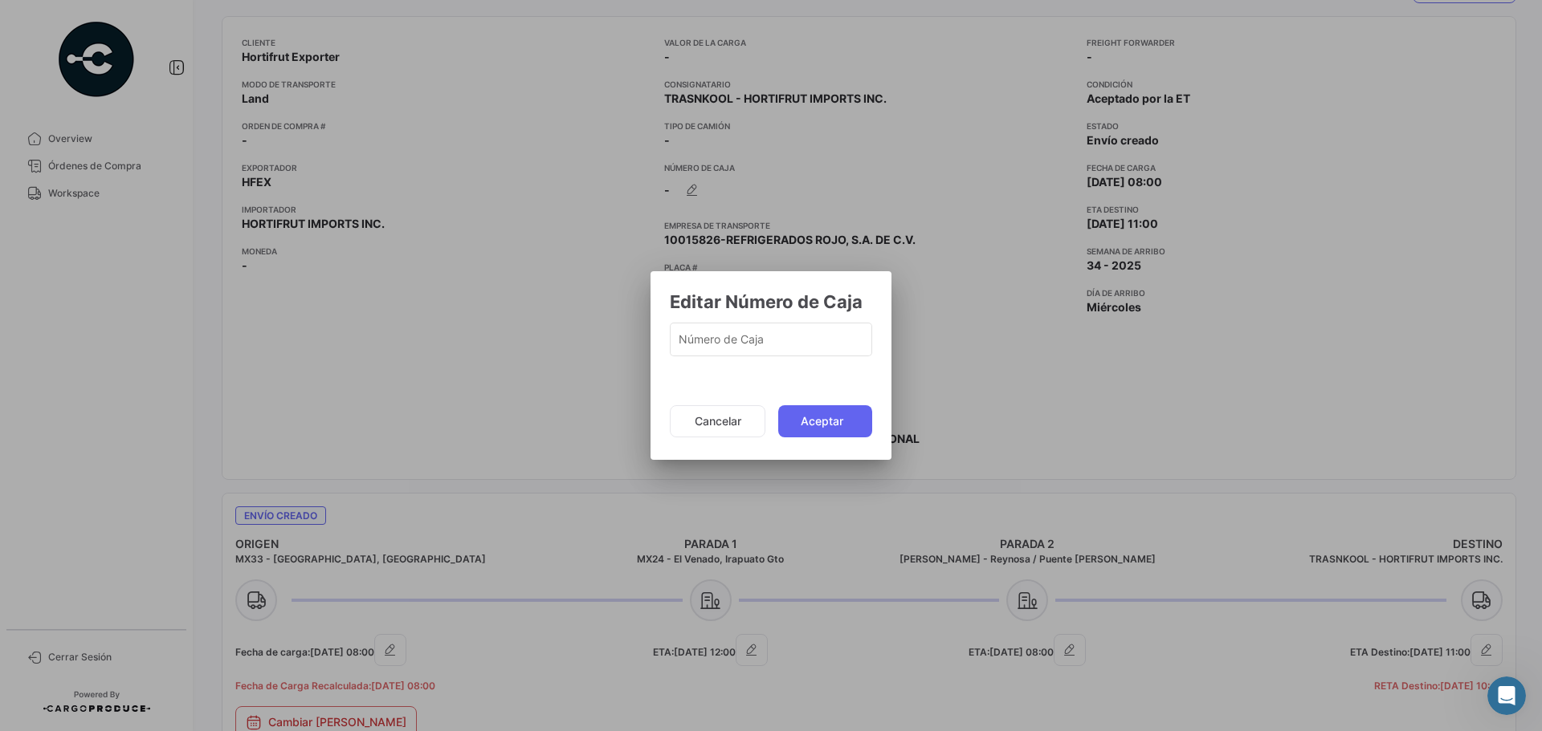
click at [568, 222] on div at bounding box center [771, 365] width 1542 height 731
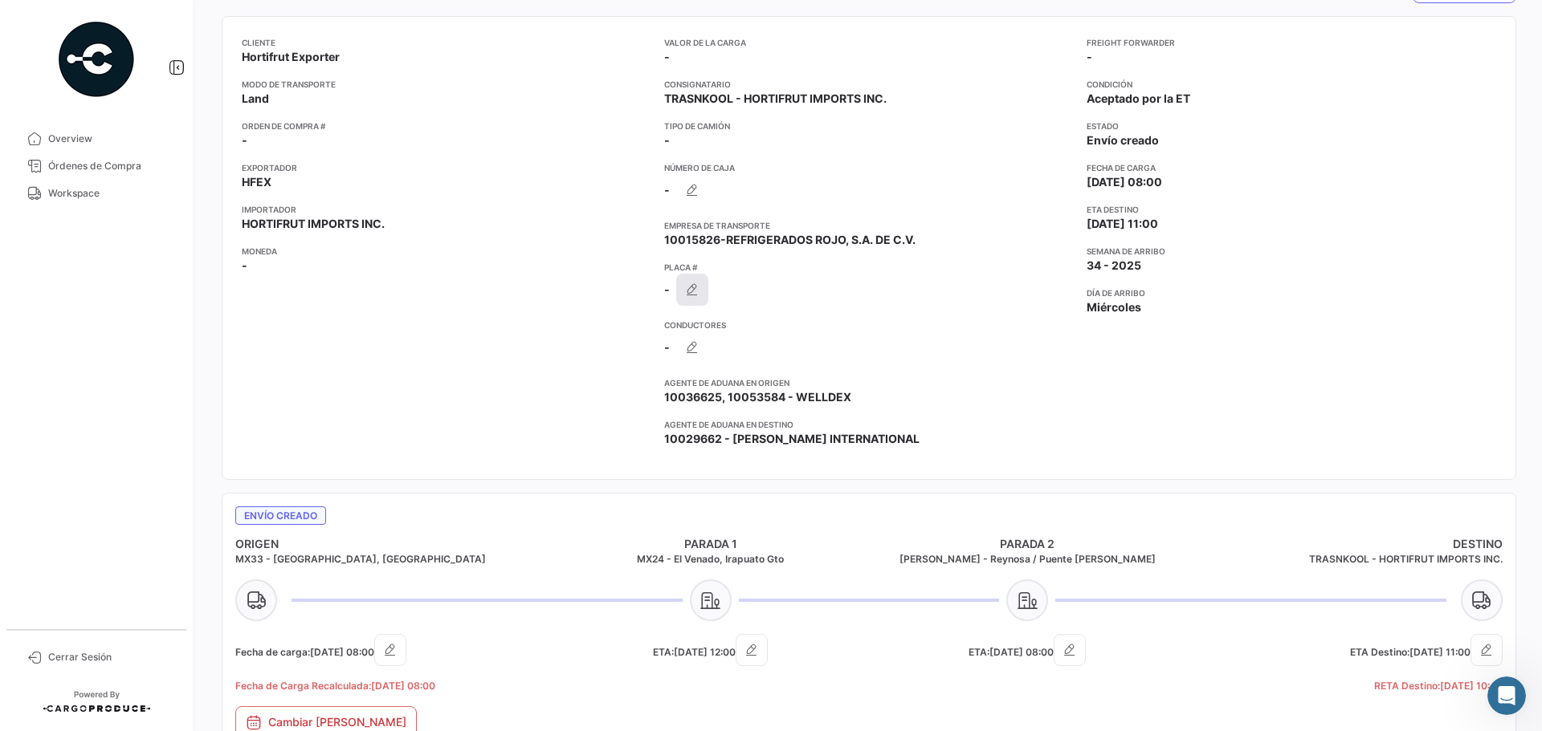
click at [678, 285] on button "button" at bounding box center [692, 290] width 32 height 32
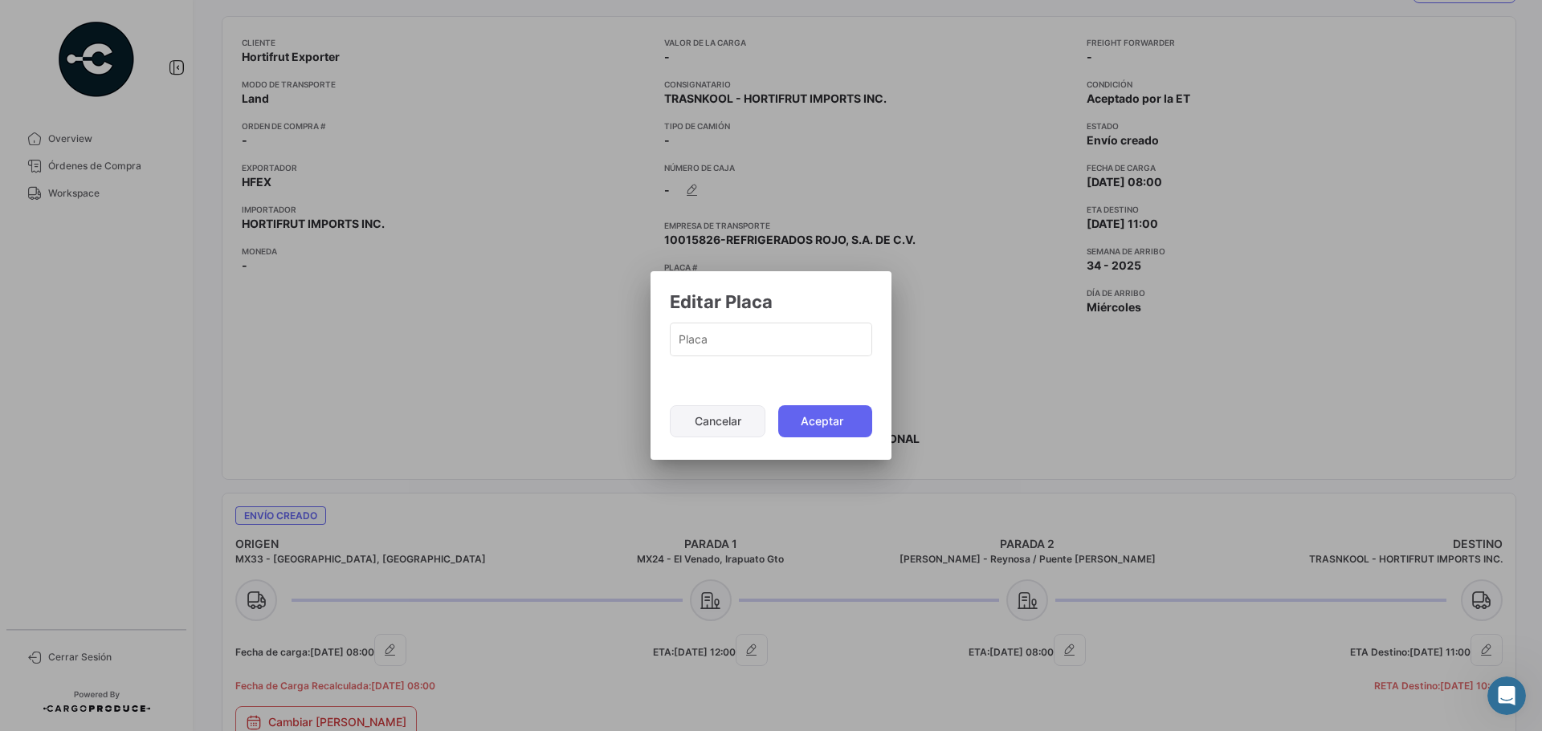
click at [718, 422] on button "Cancelar" at bounding box center [718, 421] width 96 height 32
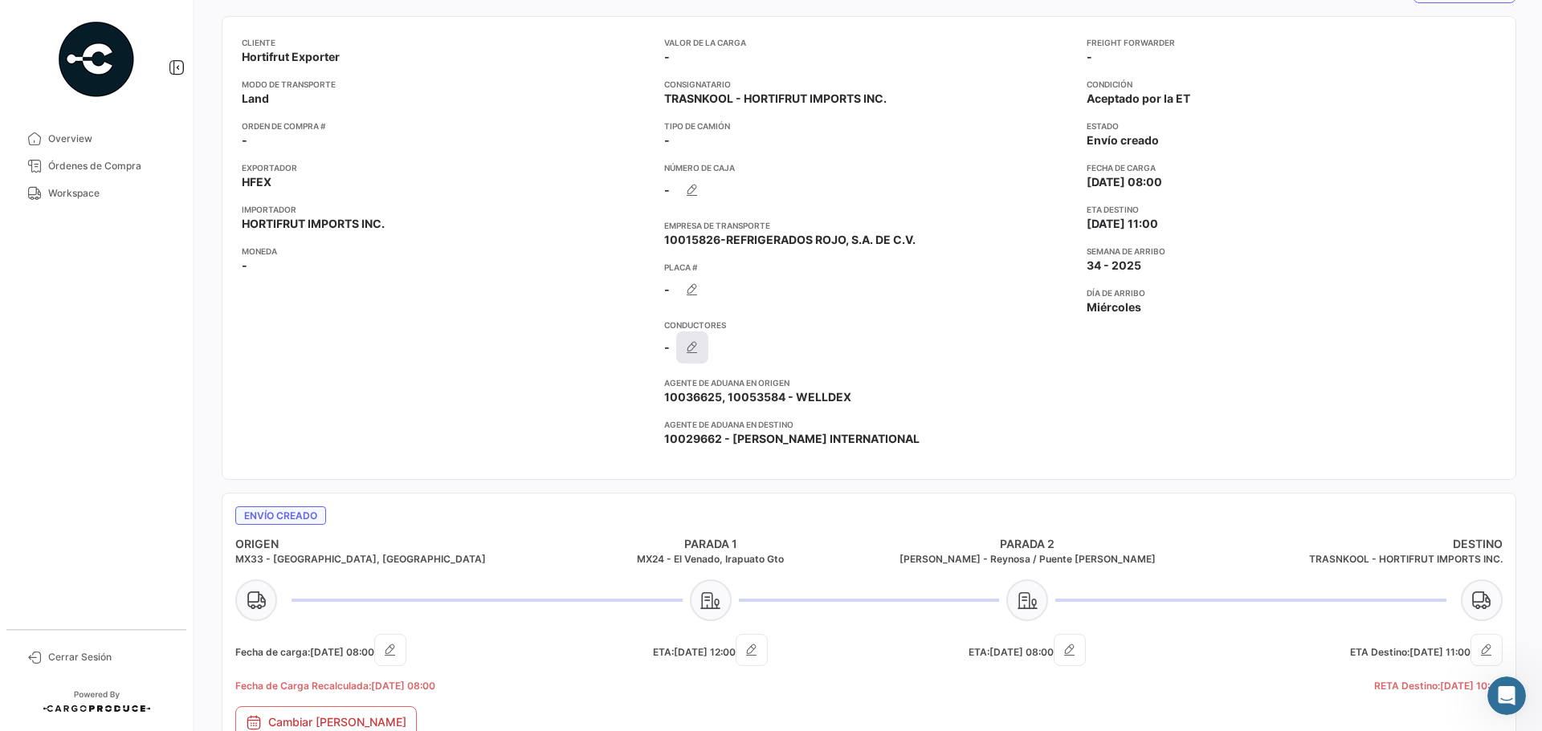
click at [694, 348] on icon "button" at bounding box center [692, 348] width 16 height 16
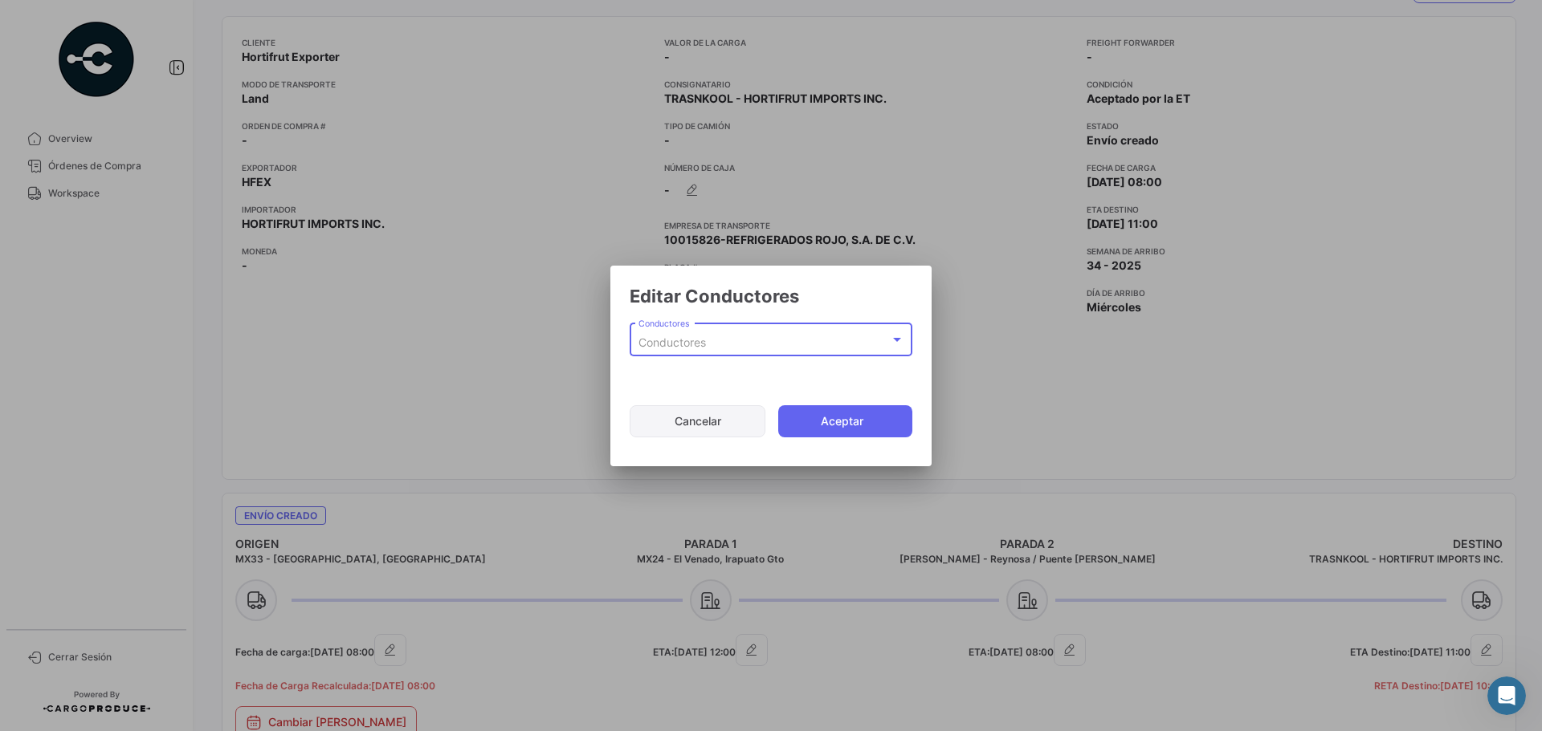
click at [687, 422] on button "Cancelar" at bounding box center [697, 421] width 136 height 32
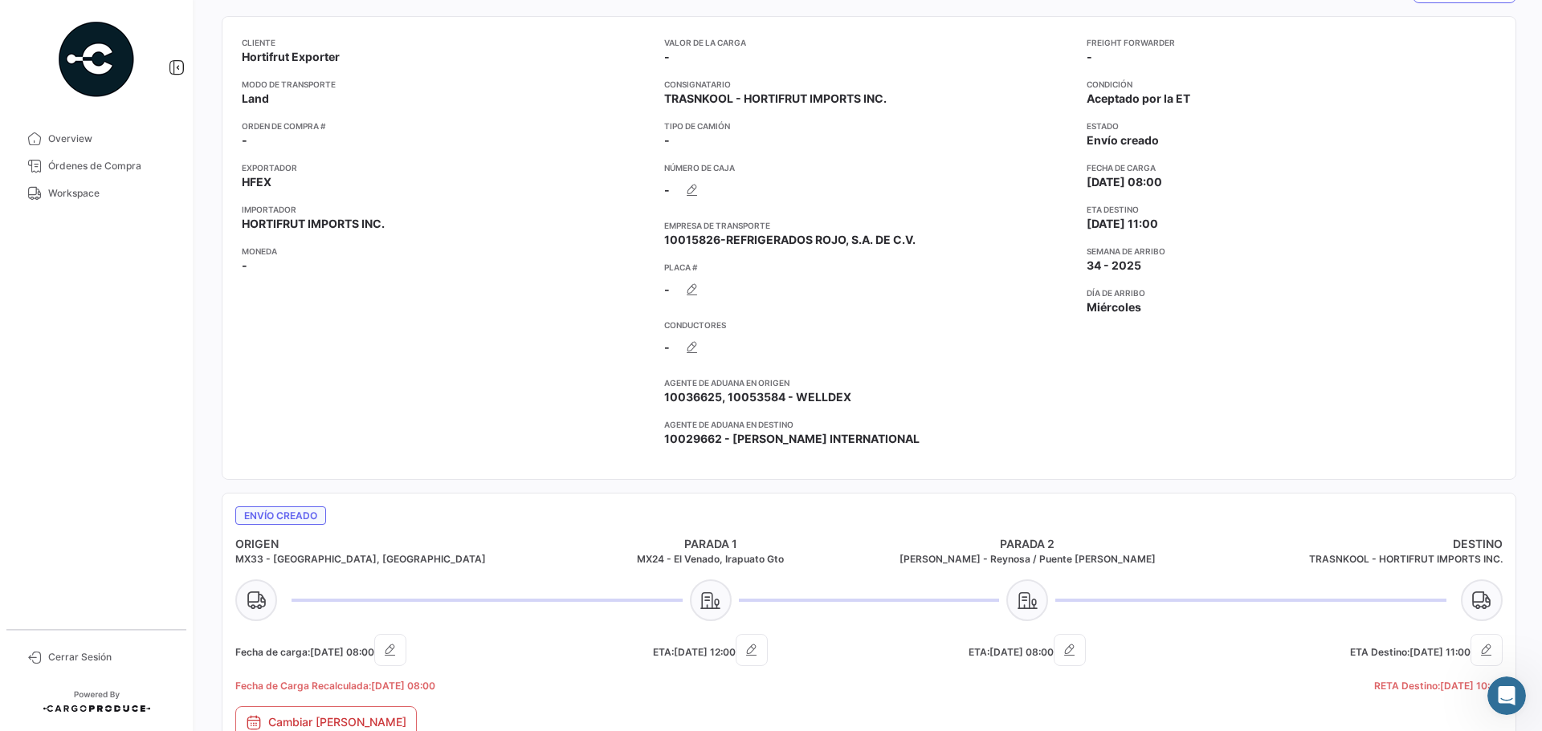
click at [575, 335] on div "Cliente Hortifrut Exporter Modo de Transporte Land Orden de Compra # - Exportad…" at bounding box center [446, 248] width 409 height 424
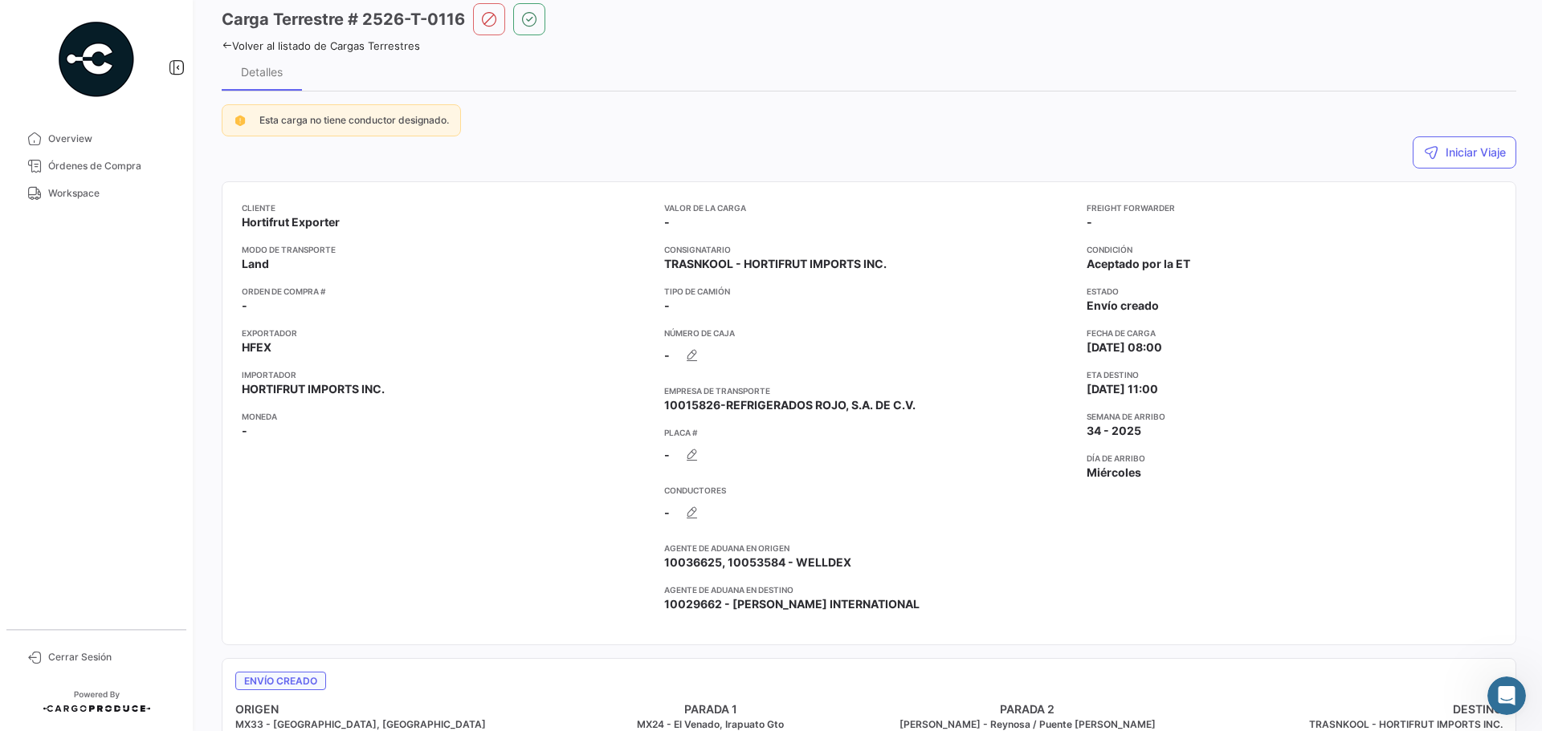
scroll to position [0, 0]
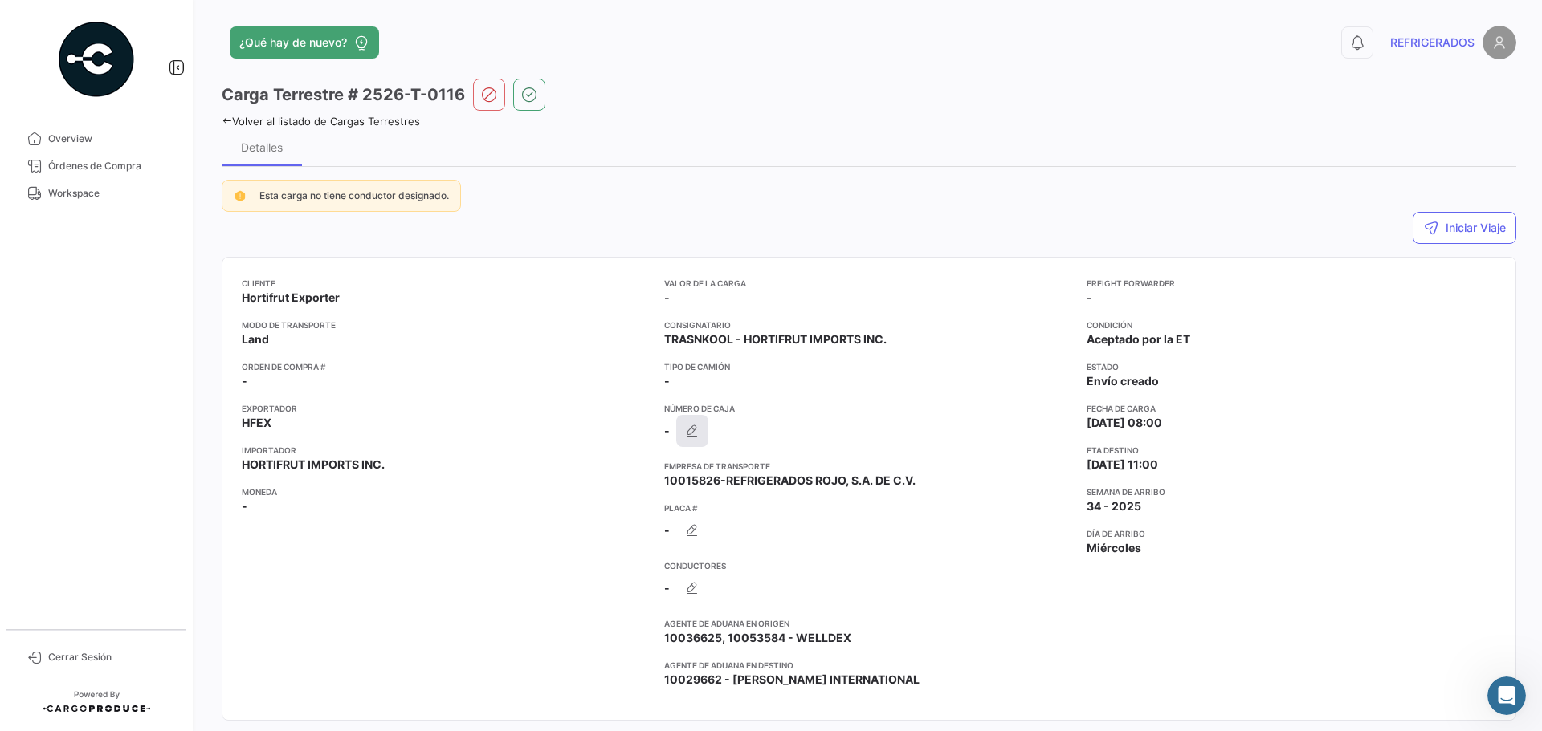
click at [687, 425] on icon "button" at bounding box center [692, 431] width 16 height 16
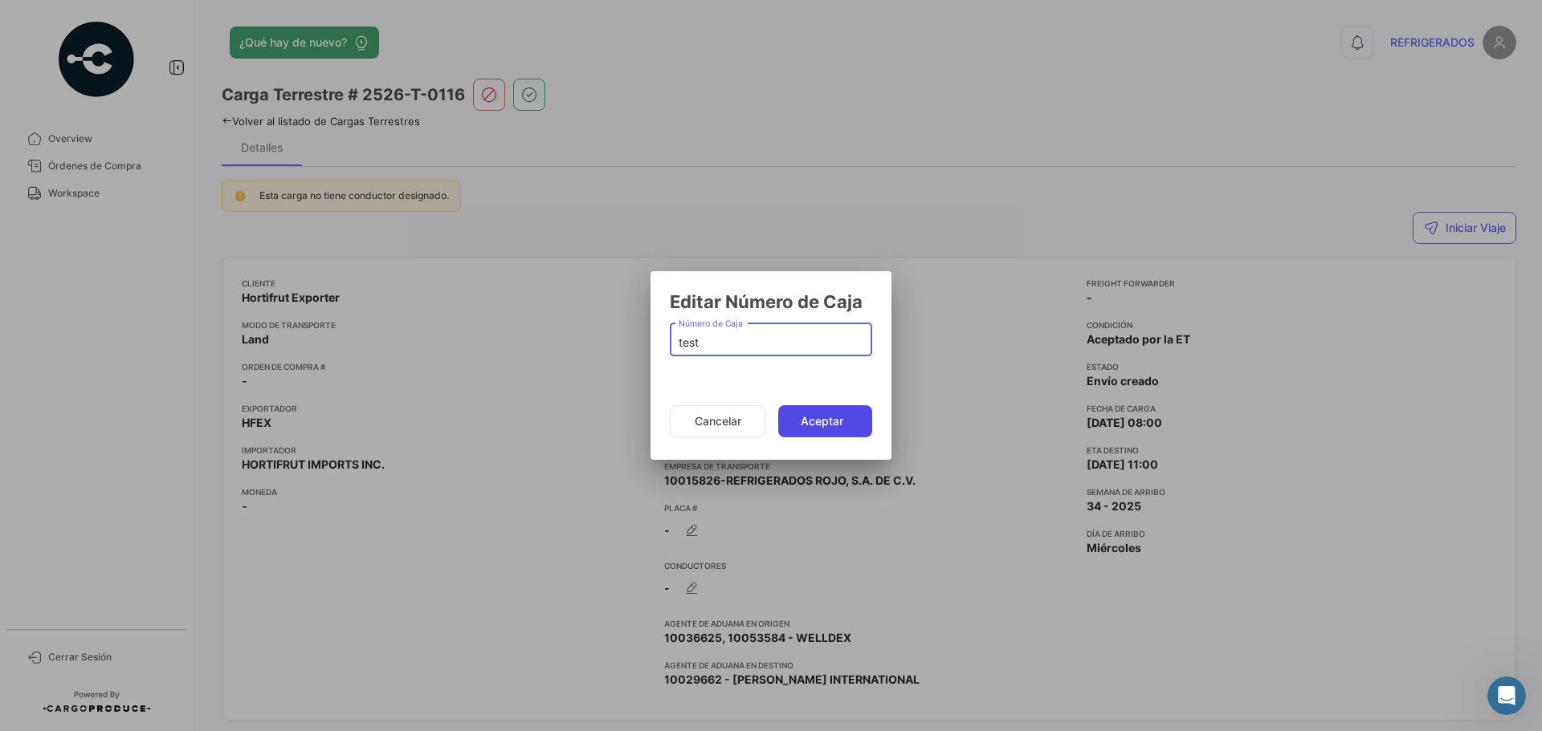
type input "test"
click at [810, 407] on button "Aceptar" at bounding box center [825, 421] width 94 height 32
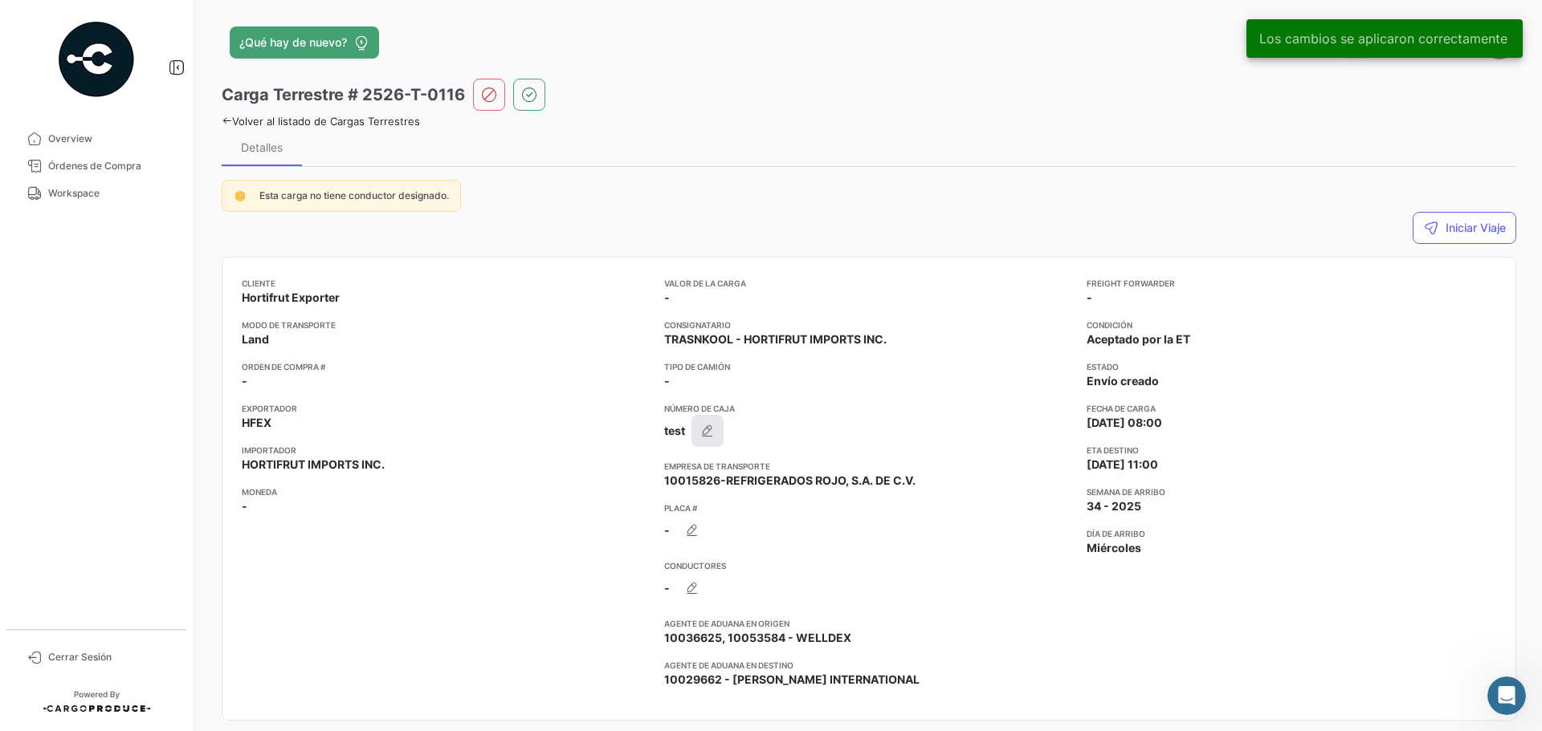
click at [703, 436] on icon "button" at bounding box center [707, 431] width 16 height 16
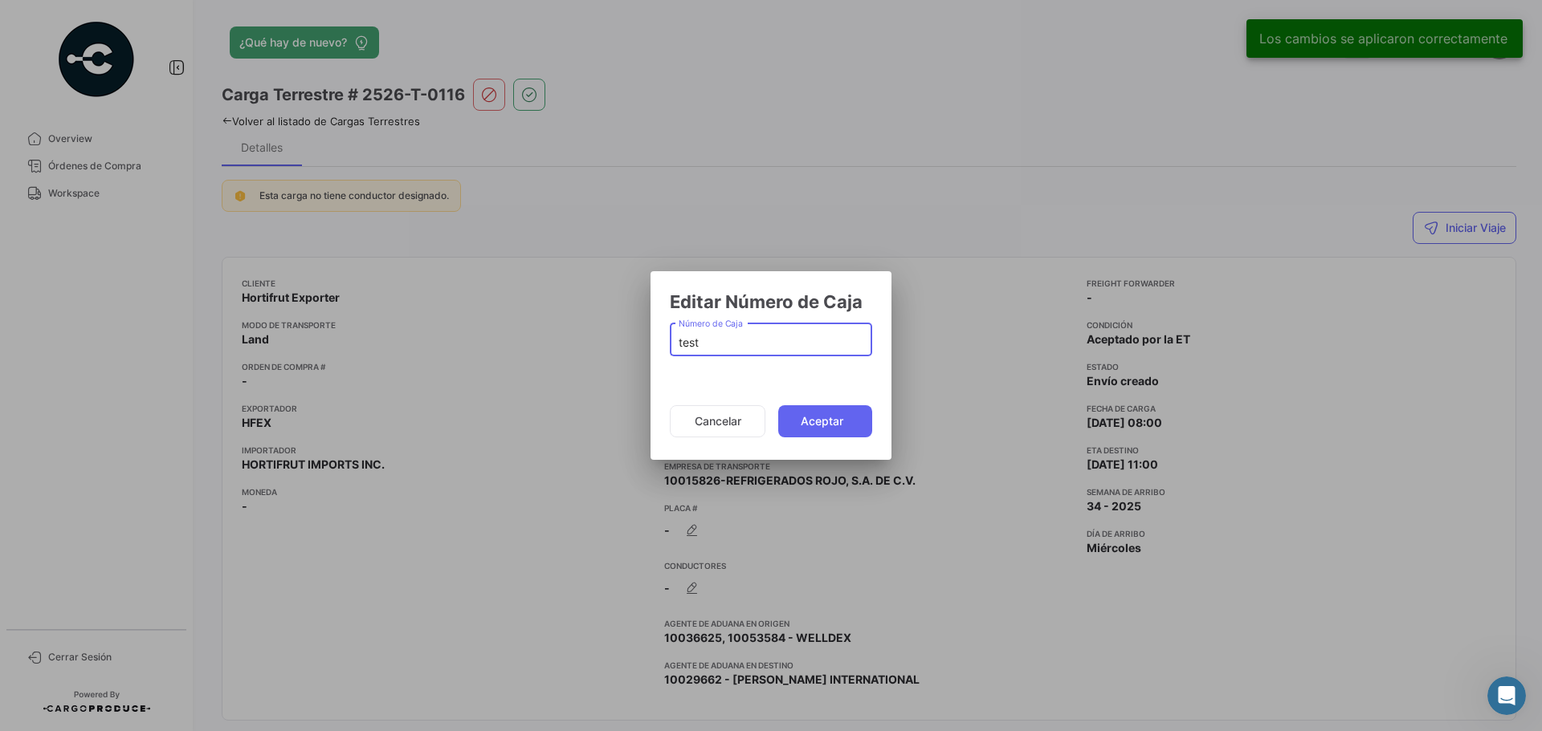
drag, startPoint x: 724, startPoint y: 344, endPoint x: 669, endPoint y: 348, distance: 55.5
click at [669, 348] on mat-dialog-container "Editar Número de Caja test Número de Caja Cancelar Aceptar" at bounding box center [770, 365] width 241 height 189
click at [735, 426] on button "Cancelar" at bounding box center [718, 421] width 96 height 32
